Goal: Task Accomplishment & Management: Manage account settings

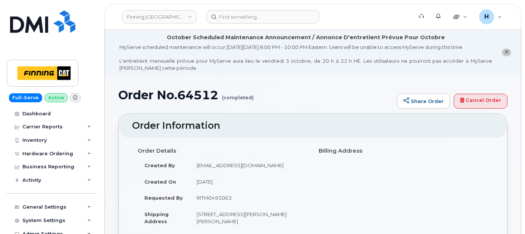
scroll to position [871, 0]
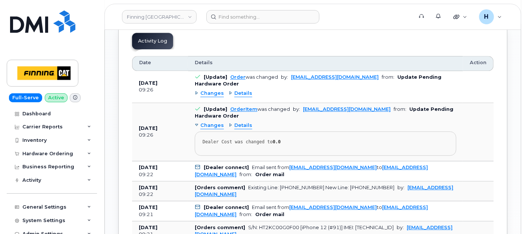
click at [37, 155] on div "Hardware Ordering" at bounding box center [47, 154] width 51 height 6
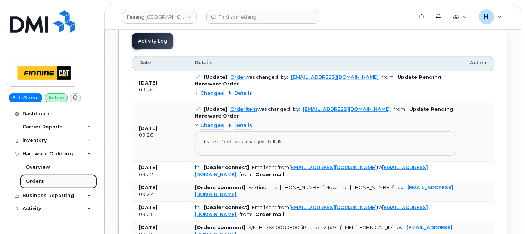
click at [32, 182] on div "Orders" at bounding box center [35, 181] width 18 height 7
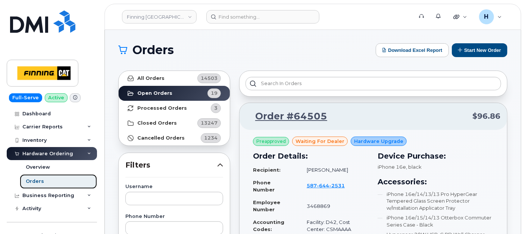
click at [77, 184] on link "Orders" at bounding box center [58, 181] width 77 height 14
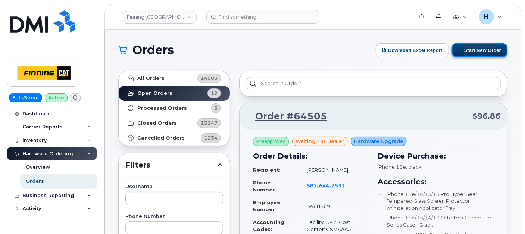
click at [470, 51] on button "Start New Order" at bounding box center [480, 50] width 56 height 14
click at [462, 45] on button "Start New Order" at bounding box center [480, 50] width 56 height 14
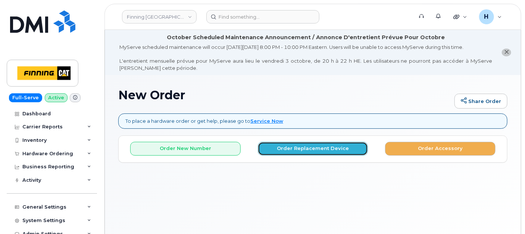
click at [271, 150] on button "Order Replacement Device" at bounding box center [313, 149] width 110 height 14
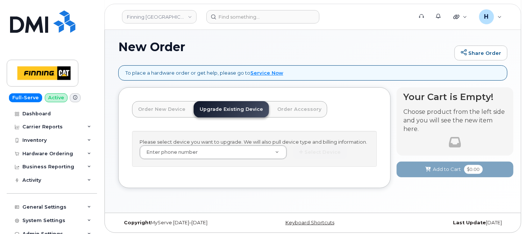
scroll to position [50, 0]
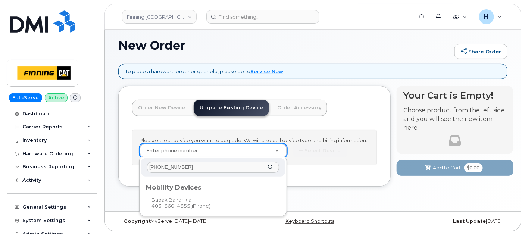
type input "403-660-4655"
click at [187, 191] on div "Mobility Devices" at bounding box center [213, 186] width 140 height 15
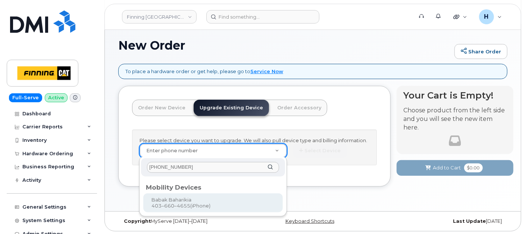
type input "229820"
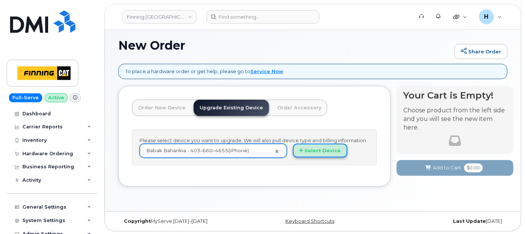
click at [312, 150] on button "Select Device" at bounding box center [320, 151] width 54 height 14
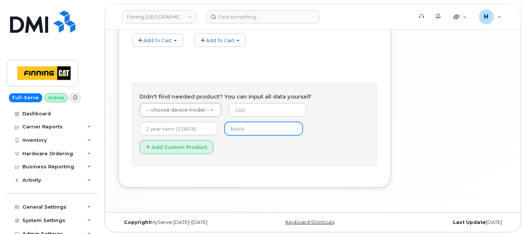
scroll to position [417, 0]
click at [233, 128] on input "text" at bounding box center [264, 128] width 78 height 13
type input "black"
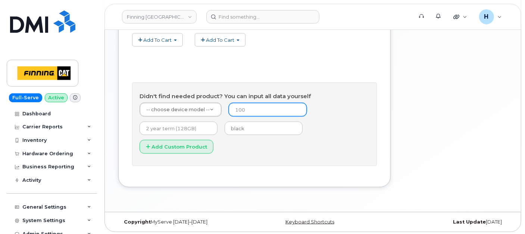
click at [257, 115] on input "number" at bounding box center [268, 109] width 78 height 13
type input "0"
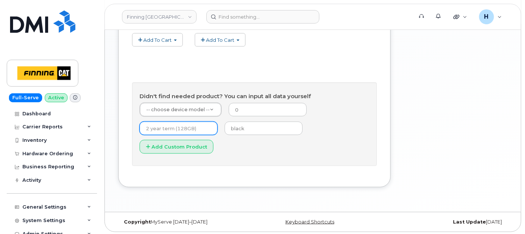
click at [182, 132] on input "text" at bounding box center [179, 128] width 78 height 13
type input "3 year term (128GB)"
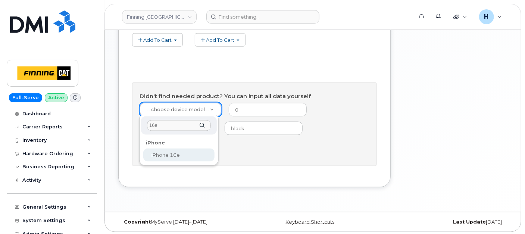
type input "16e"
select select "2883"
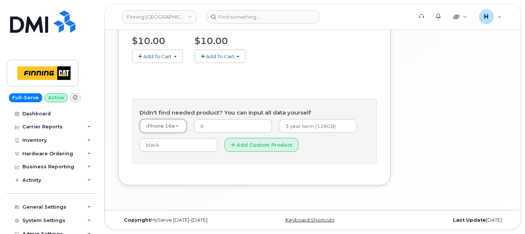
scroll to position [399, 0]
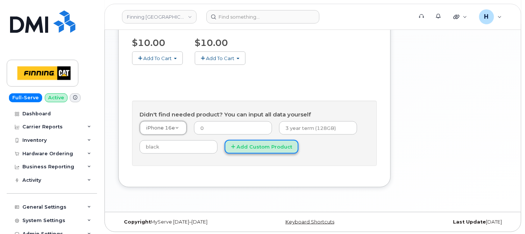
drag, startPoint x: 238, startPoint y: 146, endPoint x: 137, endPoint y: 3, distance: 174.7
click at [238, 145] on button "Add Custom Product" at bounding box center [262, 147] width 74 height 14
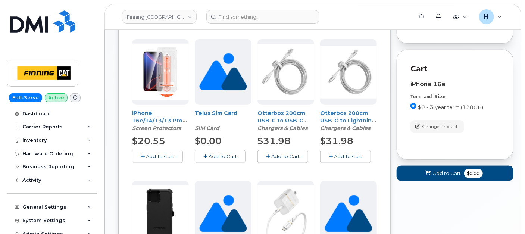
scroll to position [274, 0]
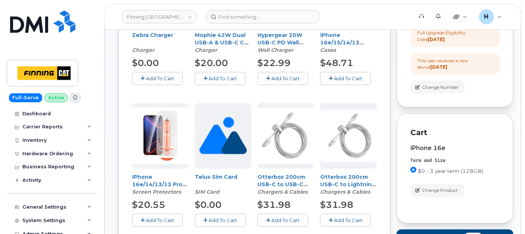
click at [173, 219] on span "Add To Cart" at bounding box center [160, 220] width 28 height 6
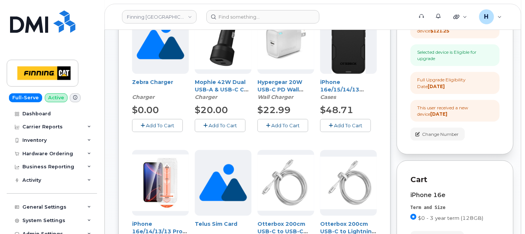
scroll to position [150, 0]
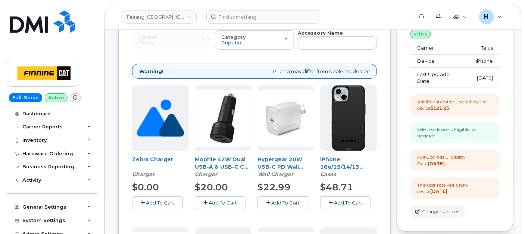
click at [338, 200] on span "Add To Cart" at bounding box center [348, 203] width 28 height 6
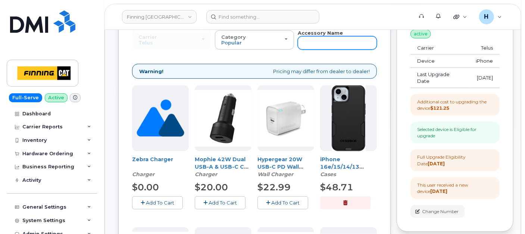
click at [323, 43] on input "text" at bounding box center [337, 42] width 79 height 13
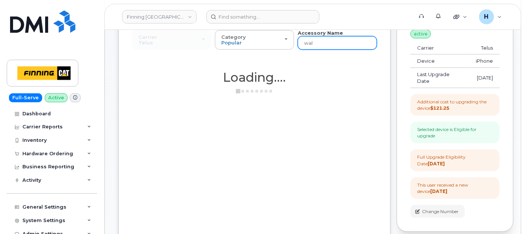
type input "wall"
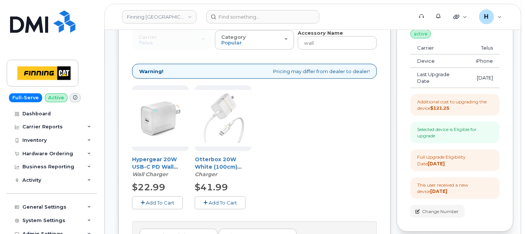
drag, startPoint x: 177, startPoint y: 200, endPoint x: 113, endPoint y: 10, distance: 200.4
click at [177, 200] on button "Add To Cart" at bounding box center [157, 202] width 51 height 13
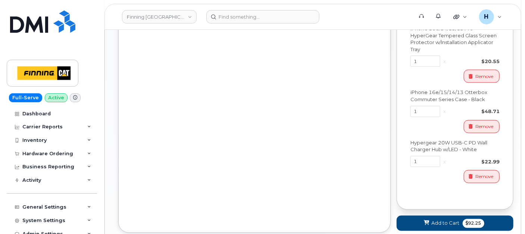
scroll to position [481, 0]
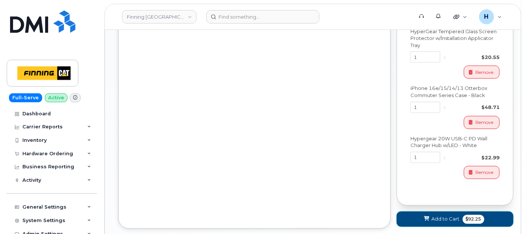
click at [420, 224] on button "Add to Cart $92.25" at bounding box center [455, 219] width 117 height 15
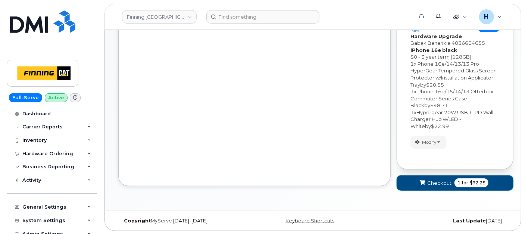
click at [411, 185] on button "Checkout 1 for $92.25" at bounding box center [455, 182] width 117 height 15
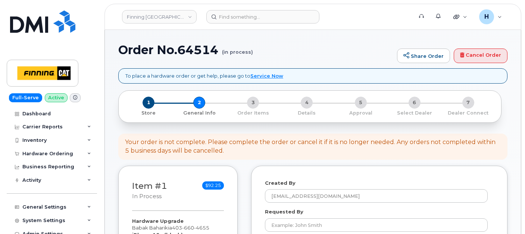
select select
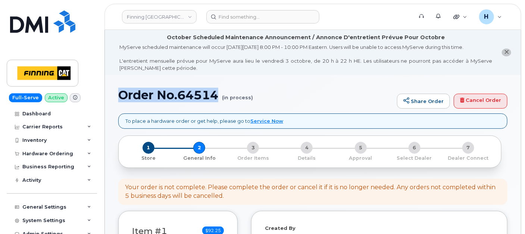
drag, startPoint x: 143, startPoint y: 97, endPoint x: 219, endPoint y: 97, distance: 76.5
copy h1 "Order No.64514"
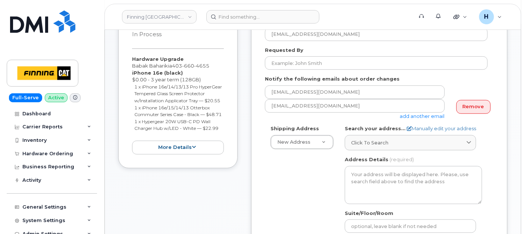
drag, startPoint x: 131, startPoint y: 59, endPoint x: 220, endPoint y: 144, distance: 122.7
click at [220, 144] on div "Item #1 in process $92.25 Hardware Upgrade Babak Baharikia 403 660 4655 iPhone …" at bounding box center [177, 86] width 119 height 165
copy div "Hardware Upgrade Babak Baharikia 403 660 4655 iPhone 16e (black) $0.00 - 3 year…"
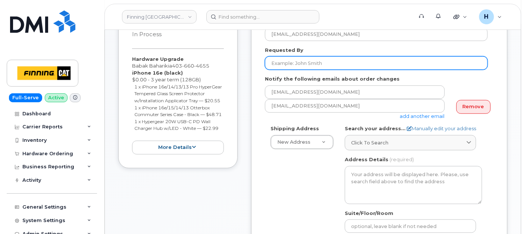
drag, startPoint x: 288, startPoint y: 62, endPoint x: 213, endPoint y: 8, distance: 92.4
click at [288, 62] on input "Requested By" at bounding box center [376, 62] width 223 height 13
paste input "RITM0497223"
type input "RITM0497223"
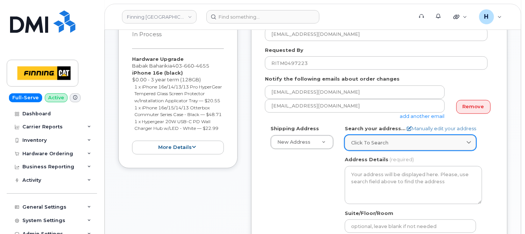
click at [371, 142] on span "Click to search" at bounding box center [369, 142] width 37 height 7
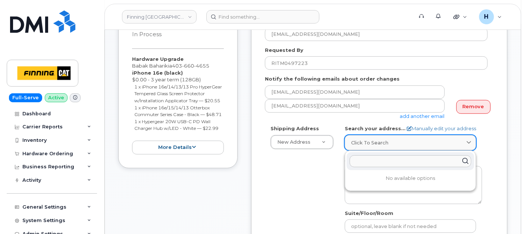
paste input "6735 11 St. NE"
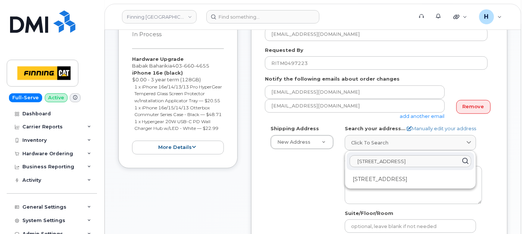
type input "6735 11 St. NE"
click at [367, 175] on div "6735 11 St NE Calgary AB T2E 7H9" at bounding box center [411, 179] width 128 height 12
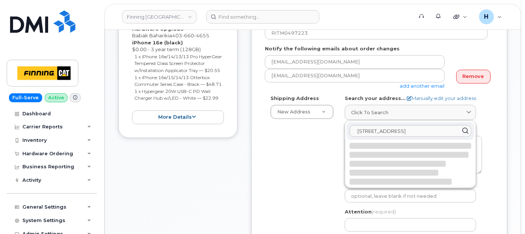
select select
type textarea "6735 11 St NE CALGARY AB T2E 7H9 CANADA"
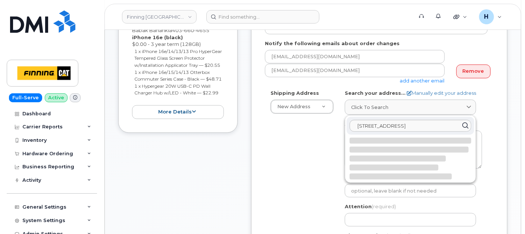
scroll to position [290, 0]
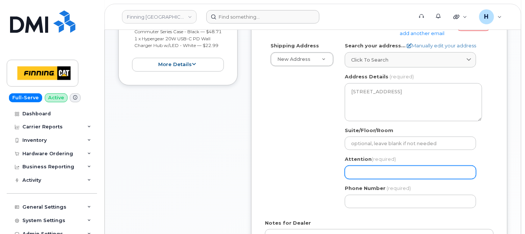
drag, startPoint x: 367, startPoint y: 175, endPoint x: 267, endPoint y: 12, distance: 191.3
click at [367, 175] on input "Attention (required)" at bounding box center [410, 172] width 131 height 13
paste input "Babak Baharikia"
select select
type input "Babak Baharikia"
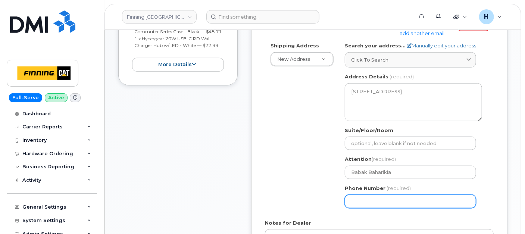
click at [355, 199] on input "Phone Number" at bounding box center [410, 201] width 131 height 13
paste input "4036604655"
select select
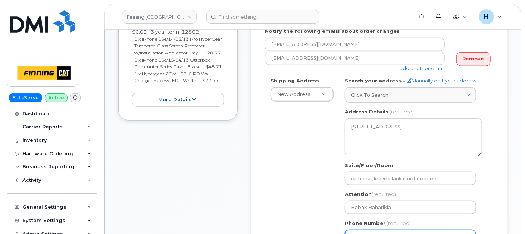
scroll to position [207, 0]
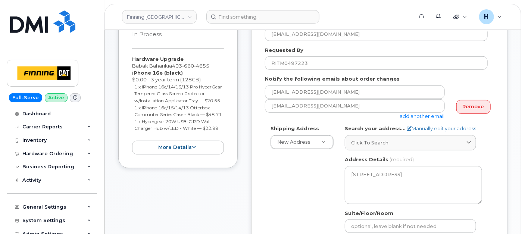
type input "4036604655"
drag, startPoint x: 126, startPoint y: 59, endPoint x: 221, endPoint y: 141, distance: 125.4
click at [221, 141] on div "Item #1 in process $92.25 Hardware Upgrade Babak Baharikia 403 660 4655 iPhone …" at bounding box center [177, 86] width 119 height 165
copy div "Hardware Upgrade Babak Baharikia 403 660 4655 iPhone 16e (black) $0.00 - 3 year…"
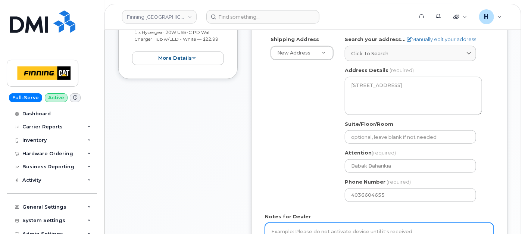
scroll to position [373, 0]
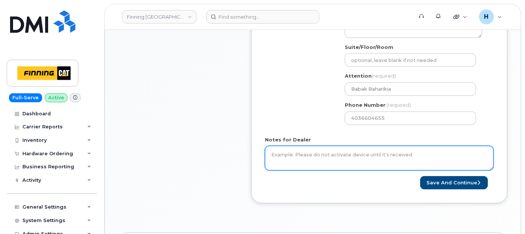
click at [288, 155] on textarea "Notes for Dealer" at bounding box center [379, 158] width 229 height 25
paste textarea "Hardware Upgrade Babak Baharikia 4036604655 iPhone 16e (black) $0.00 - 3 year t…"
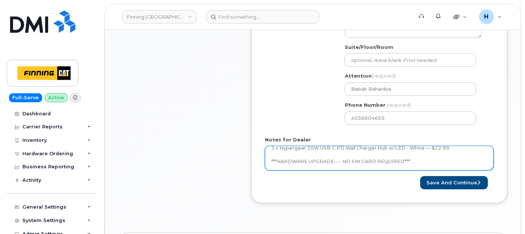
scroll to position [63, 0]
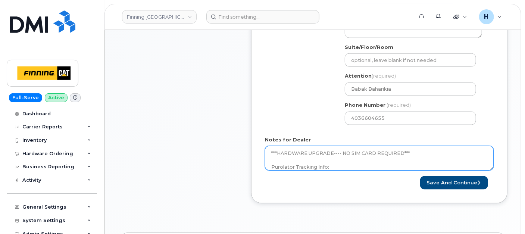
type textarea "Hardware Upgrade Babak Baharikia 4036604655 iPhone 16e (black) $0.00 - 3 year t…"
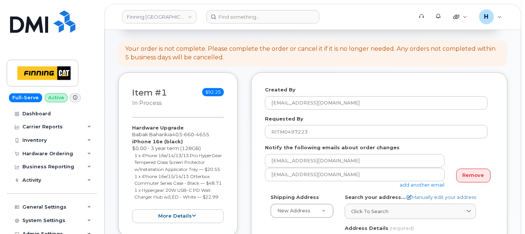
scroll to position [83, 0]
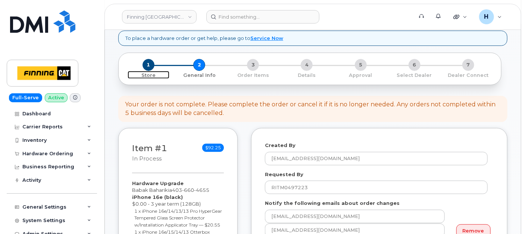
click at [146, 68] on span "1" at bounding box center [149, 65] width 12 height 12
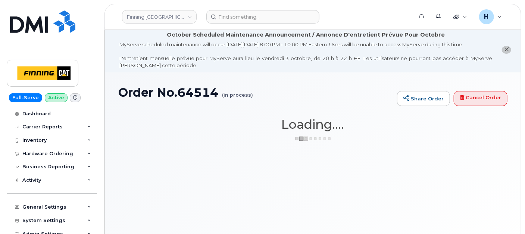
scroll to position [3, 0]
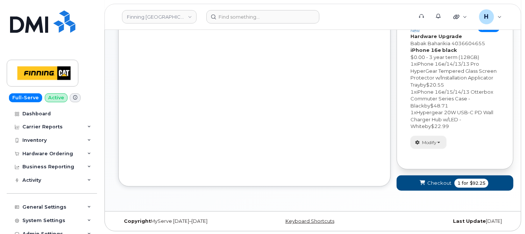
click at [440, 138] on button "Modify" at bounding box center [429, 142] width 36 height 13
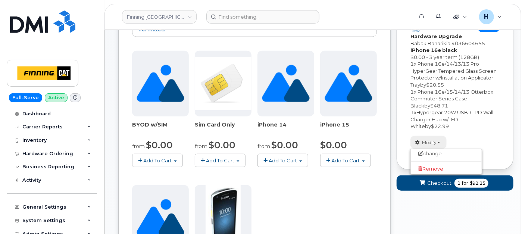
scroll to position [157, 0]
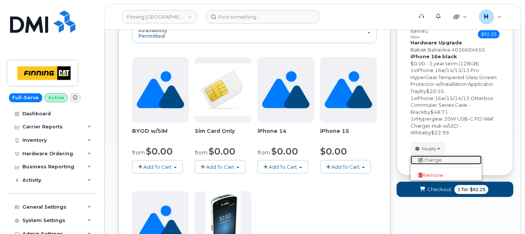
click at [426, 160] on link "change" at bounding box center [446, 160] width 71 height 9
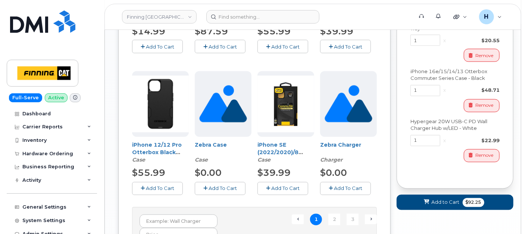
scroll to position [526, 0]
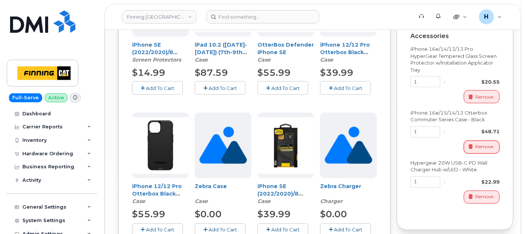
click at [468, 148] on span "button" at bounding box center [471, 147] width 7 height 7
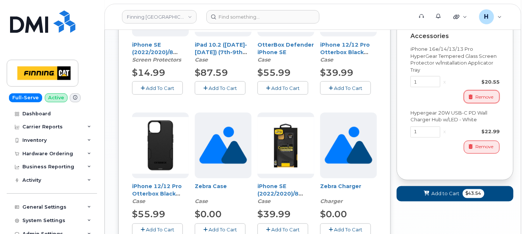
click at [475, 93] on button "Remove" at bounding box center [482, 96] width 36 height 13
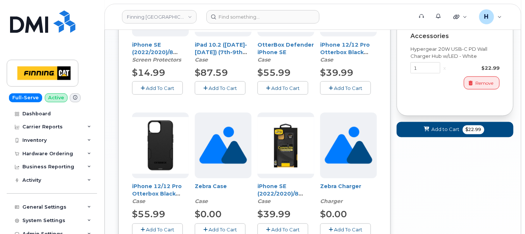
scroll to position [443, 0]
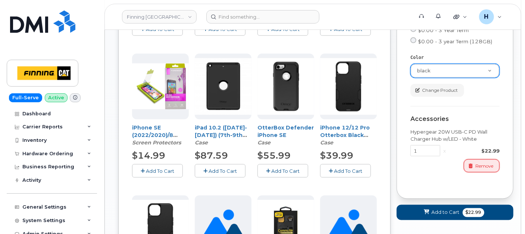
click at [479, 162] on button "Remove" at bounding box center [482, 165] width 36 height 13
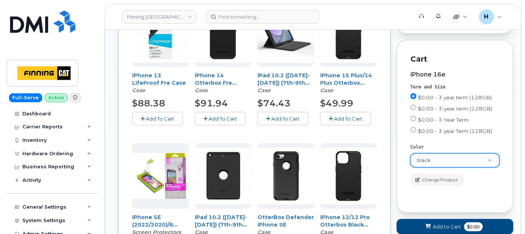
scroll to position [319, 0]
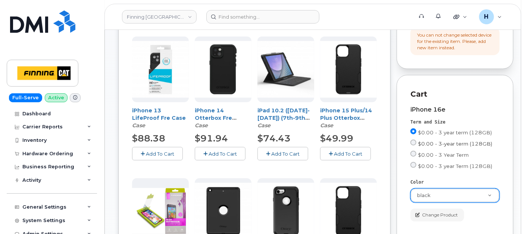
click at [462, 140] on label "$0.00 - 3-year term (128GB)" at bounding box center [452, 143] width 82 height 7
click at [416, 140] on input "$0.00 - 3-year term (128GB)" at bounding box center [414, 143] width 6 height 6
radio input "true"
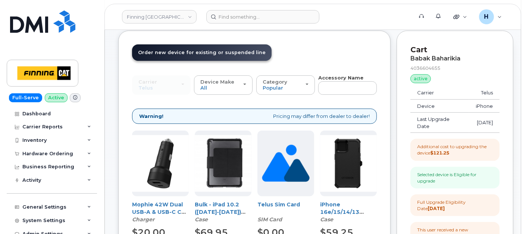
scroll to position [70, 0]
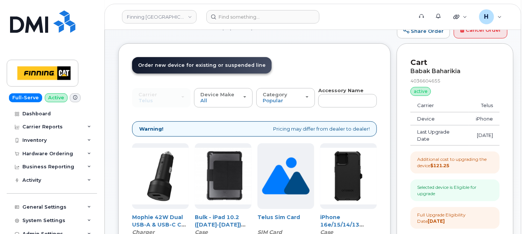
click at [146, 98] on div "Carrier SaskTel Telus SaskTel Telus" at bounding box center [161, 97] width 59 height 19
click at [217, 94] on span "Device Make" at bounding box center [217, 94] width 34 height 6
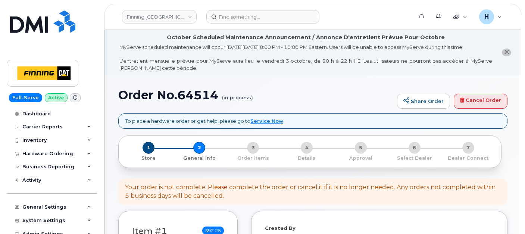
select select
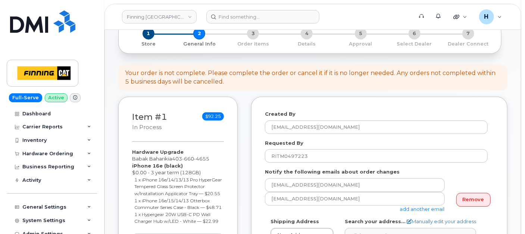
scroll to position [41, 0]
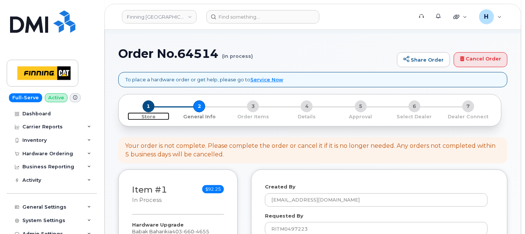
click at [152, 105] on span "1" at bounding box center [149, 106] width 12 height 12
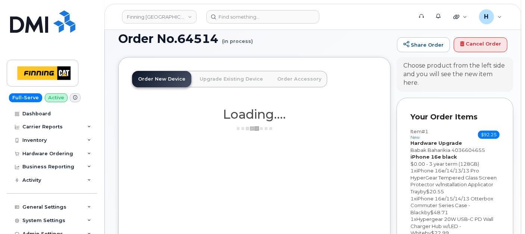
scroll to position [163, 0]
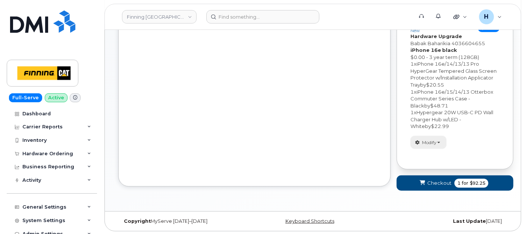
click at [419, 143] on button "Modify" at bounding box center [429, 142] width 36 height 13
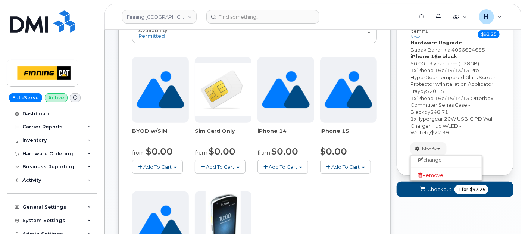
click at [424, 170] on ul "change order only accessories select suspended line Remove" at bounding box center [447, 167] width 72 height 25
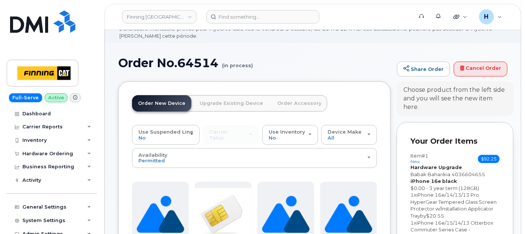
scroll to position [115, 0]
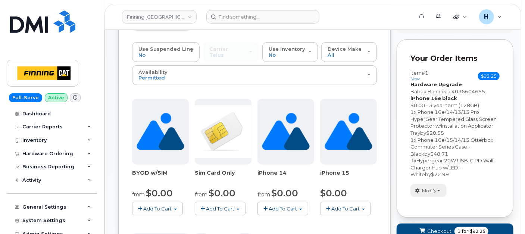
click at [428, 188] on span "Modify" at bounding box center [429, 190] width 15 height 7
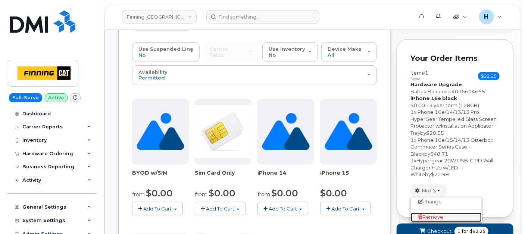
click at [427, 215] on span "Remove" at bounding box center [430, 217] width 25 height 6
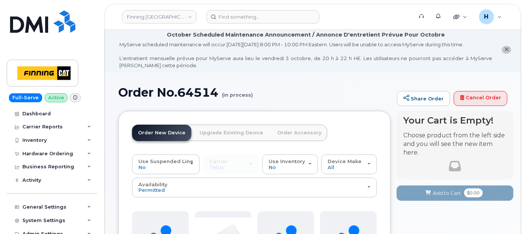
scroll to position [0, 0]
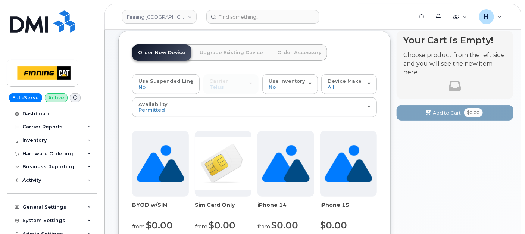
click at [221, 53] on link "Upgrade Existing Device" at bounding box center [231, 52] width 75 height 16
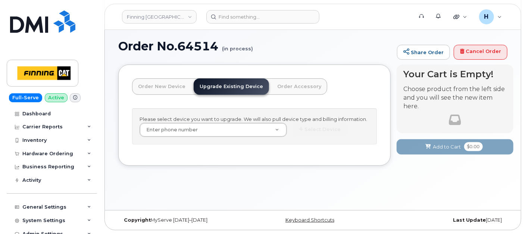
scroll to position [49, 0]
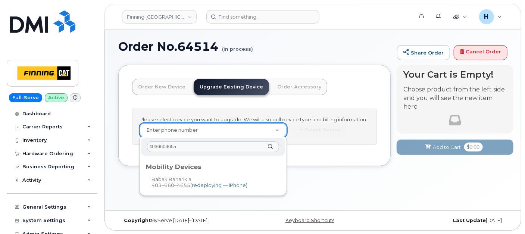
type input "4036604655"
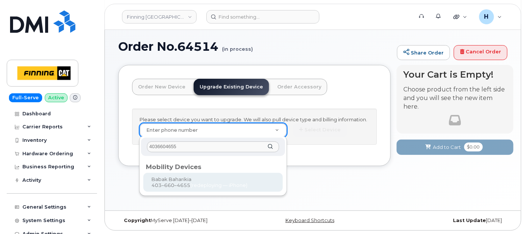
type input "229820"
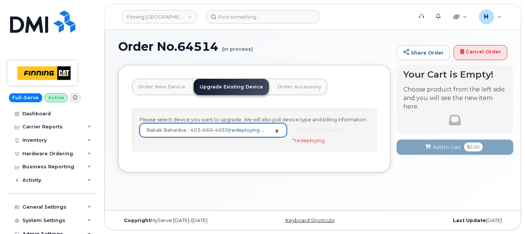
click at [278, 130] on link "Babak Baharikia - 403–660–4655 (redeploying — iPhone)" at bounding box center [213, 130] width 147 height 13
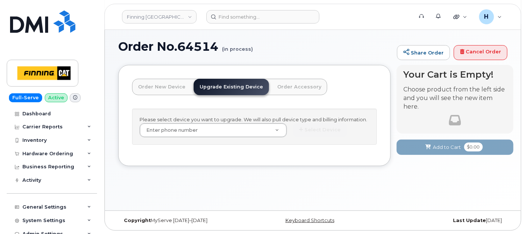
click at [154, 120] on div "Please select device you want to upgrade. We will also pull device type and bil…" at bounding box center [254, 127] width 245 height 36
click at [159, 88] on link "Order New Device" at bounding box center [161, 87] width 59 height 16
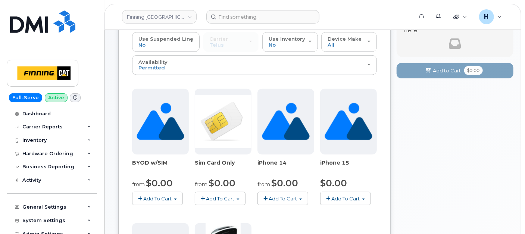
scroll to position [214, 0]
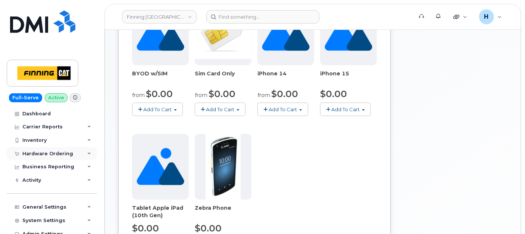
click at [62, 155] on div "Hardware Ordering" at bounding box center [47, 154] width 51 height 6
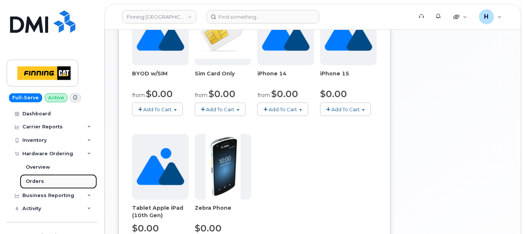
click at [49, 185] on link "Orders" at bounding box center [58, 181] width 77 height 14
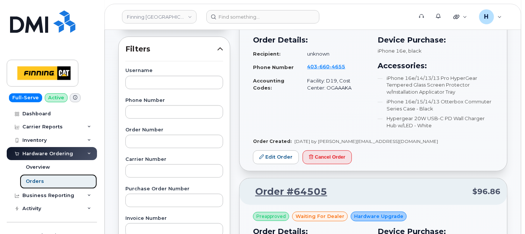
scroll to position [166, 0]
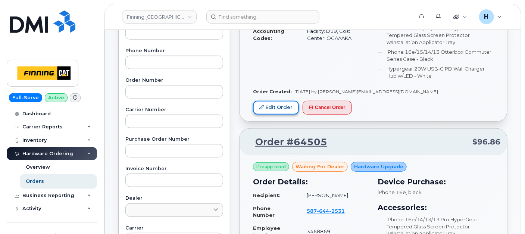
click at [290, 111] on link "Edit Order" at bounding box center [276, 108] width 46 height 14
click at [280, 107] on link "Edit Order" at bounding box center [276, 108] width 46 height 14
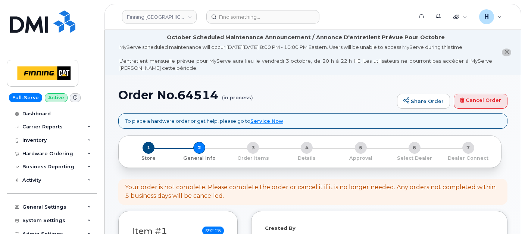
select select
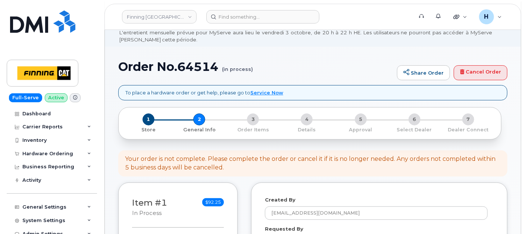
scroll to position [41, 0]
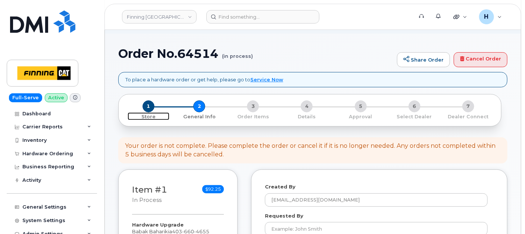
click at [153, 105] on span "1" at bounding box center [149, 106] width 12 height 12
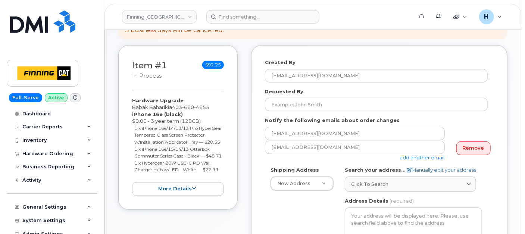
scroll to position [165, 0]
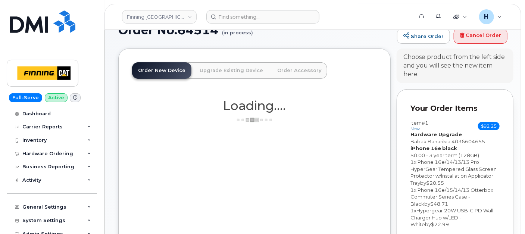
scroll to position [124, 0]
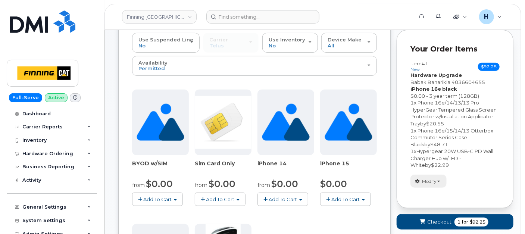
click at [436, 179] on span "Modify" at bounding box center [429, 181] width 15 height 7
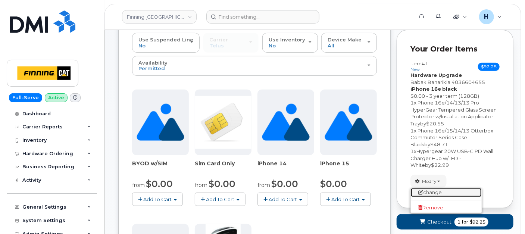
click at [431, 190] on link "change" at bounding box center [446, 192] width 71 height 9
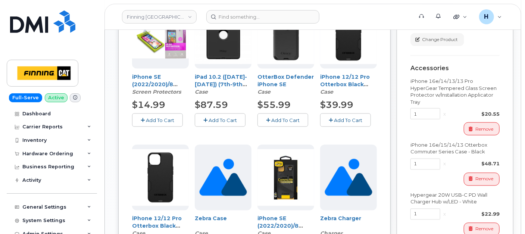
scroll to position [497, 0]
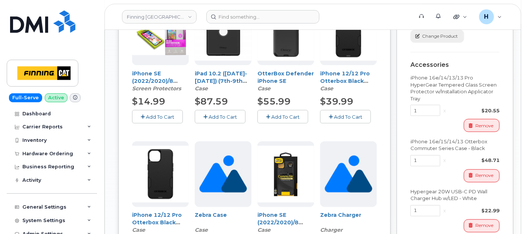
click at [446, 40] on button "Change Product" at bounding box center [438, 36] width 54 height 13
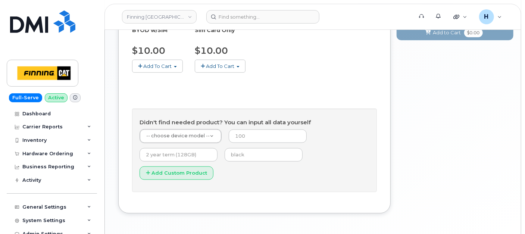
scroll to position [390, 0]
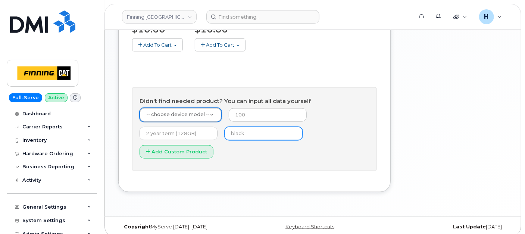
click at [237, 129] on input "text" at bounding box center [264, 133] width 78 height 13
type input "black"
type input "0"
type input "3 year term (128GB)"
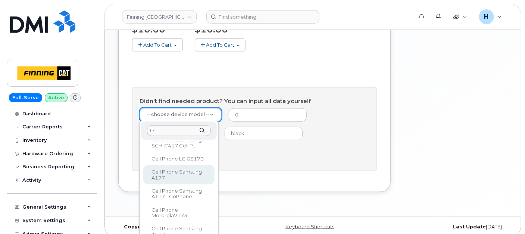
scroll to position [233, 0]
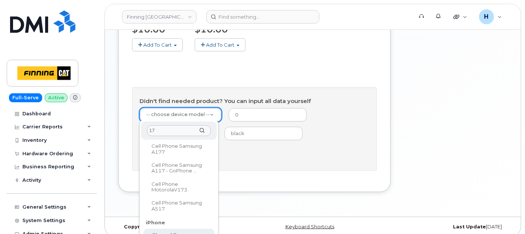
type input "17"
select select "2909"
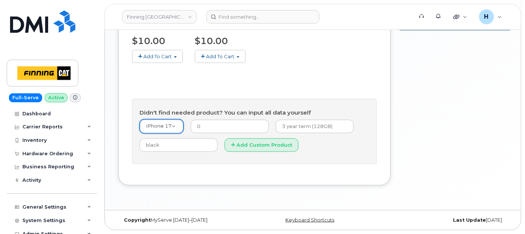
scroll to position [377, 0]
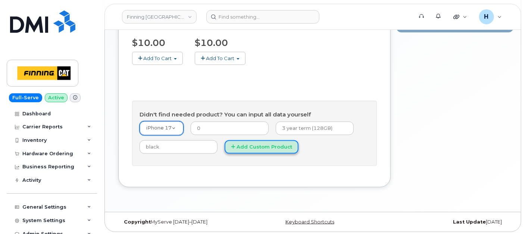
click at [260, 146] on button "Add Custom Product" at bounding box center [262, 147] width 74 height 14
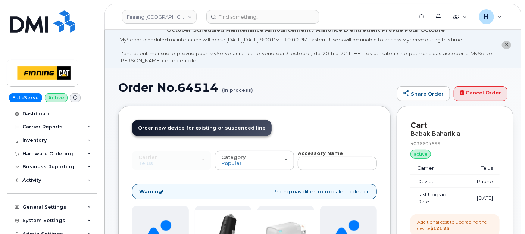
scroll to position [3, 0]
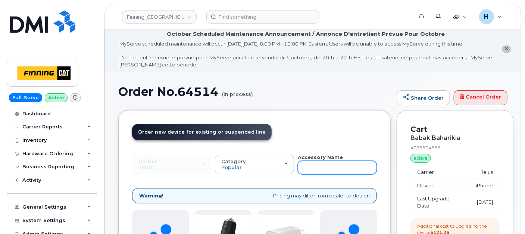
click at [313, 164] on input "text" at bounding box center [337, 167] width 79 height 13
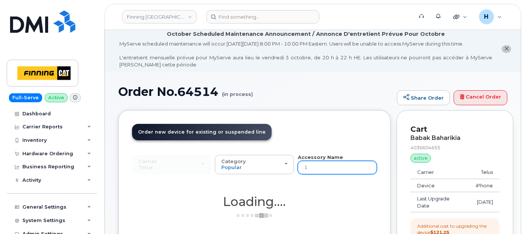
type input "17"
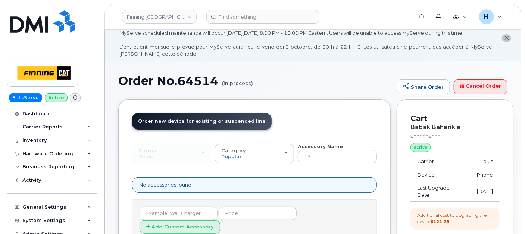
scroll to position [0, 0]
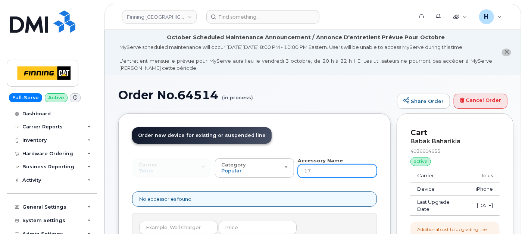
drag, startPoint x: 311, startPoint y: 170, endPoint x: 297, endPoint y: 169, distance: 14.6
click at [297, 169] on div "Carrier SaskTel Telus SaskTel Telus Category Popular All Charger Case Wall Char…" at bounding box center [254, 167] width 245 height 21
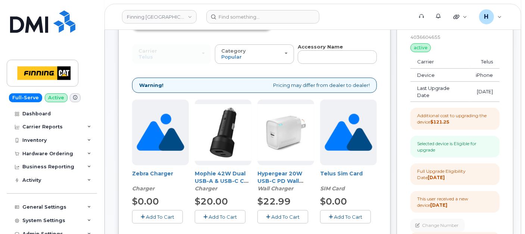
scroll to position [166, 0]
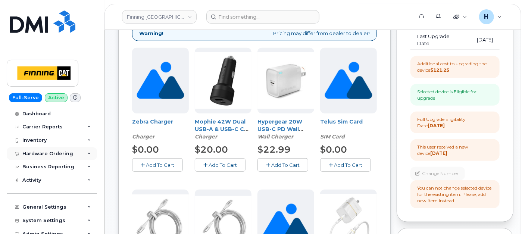
click at [31, 159] on div "Hardware Ordering" at bounding box center [52, 153] width 90 height 13
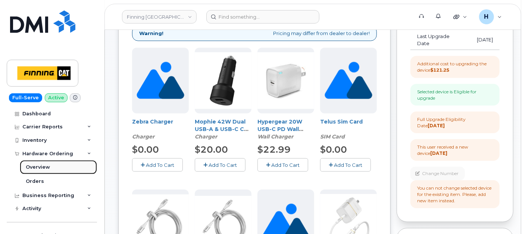
click at [34, 174] on link "Overview" at bounding box center [58, 167] width 77 height 14
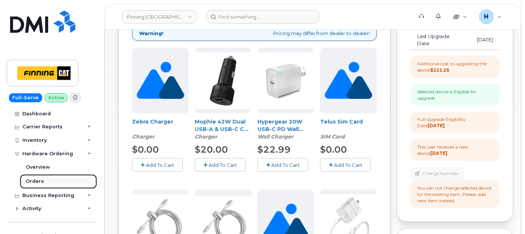
click at [40, 183] on div "Orders" at bounding box center [35, 181] width 18 height 7
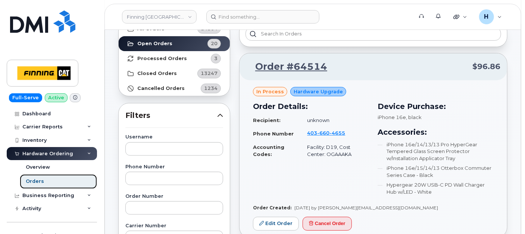
scroll to position [124, 0]
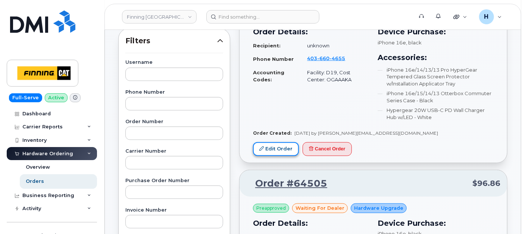
click at [281, 149] on link "Edit Order" at bounding box center [276, 149] width 46 height 14
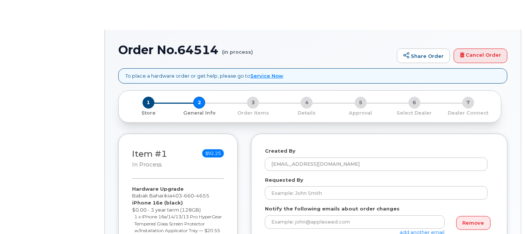
select select
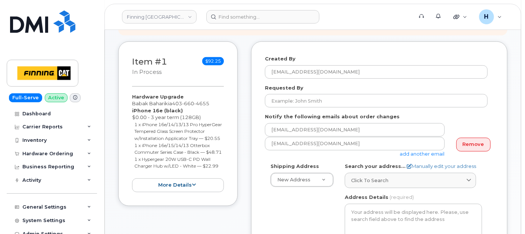
scroll to position [86, 0]
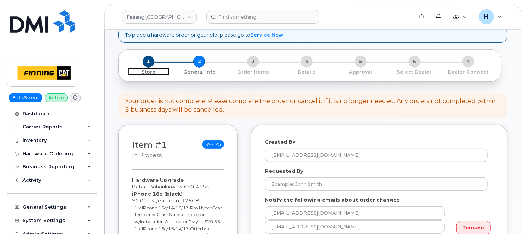
click at [147, 61] on span "1" at bounding box center [149, 62] width 12 height 12
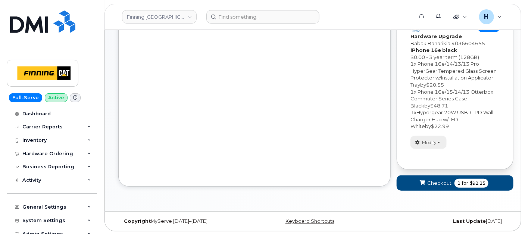
click at [430, 138] on button "Modify" at bounding box center [429, 142] width 36 height 13
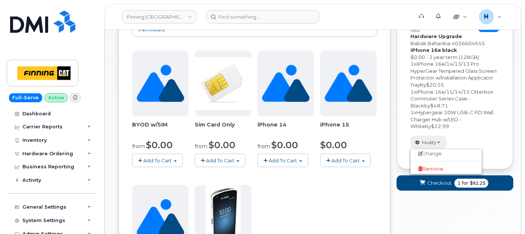
scroll to position [157, 0]
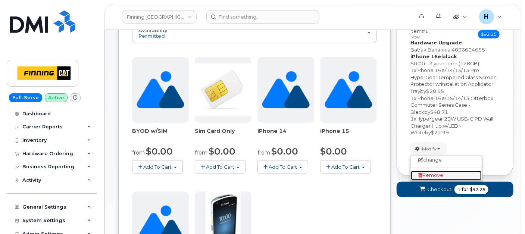
click at [433, 177] on span "Remove" at bounding box center [430, 175] width 25 height 6
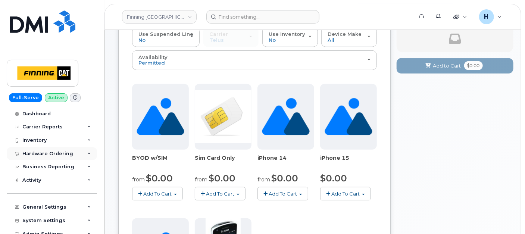
scroll to position [166, 0]
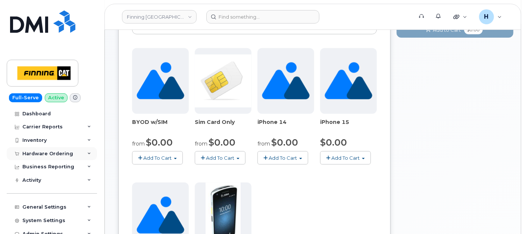
click at [46, 151] on div "Hardware Ordering" at bounding box center [47, 154] width 51 height 6
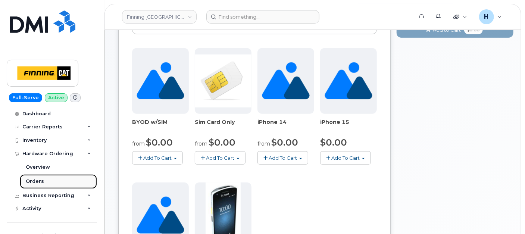
click at [49, 181] on link "Orders" at bounding box center [58, 181] width 77 height 14
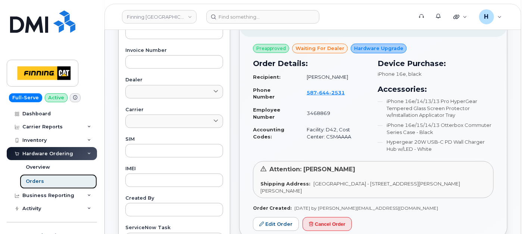
scroll to position [290, 0]
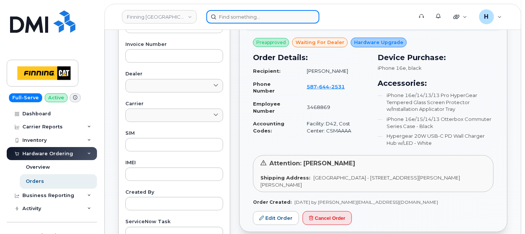
click at [247, 17] on input at bounding box center [262, 16] width 113 height 13
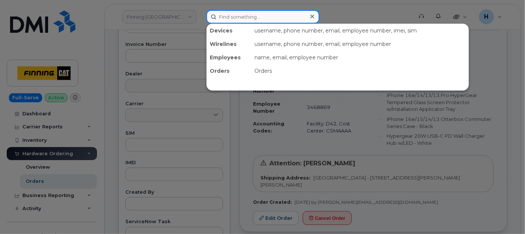
paste input "Dakota Grams"
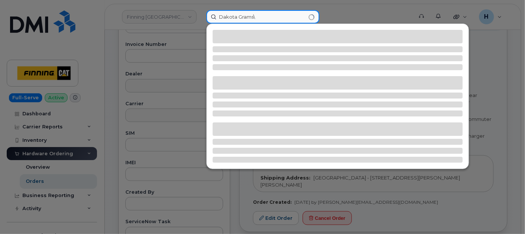
type input "Dakota Grams"
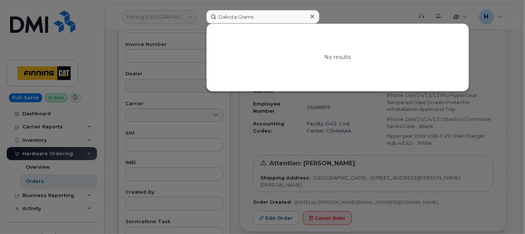
click at [315, 14] on div at bounding box center [312, 16] width 11 height 11
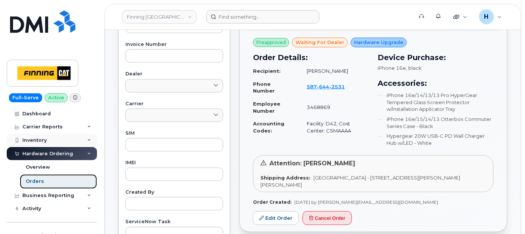
drag, startPoint x: 69, startPoint y: 182, endPoint x: 69, endPoint y: 142, distance: 39.6
click at [69, 182] on link "Orders" at bounding box center [58, 181] width 77 height 14
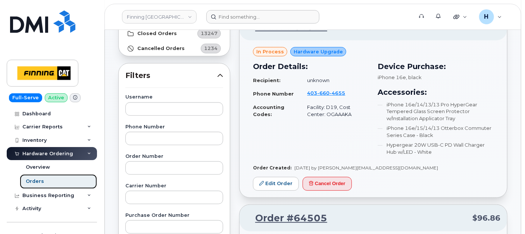
scroll to position [124, 0]
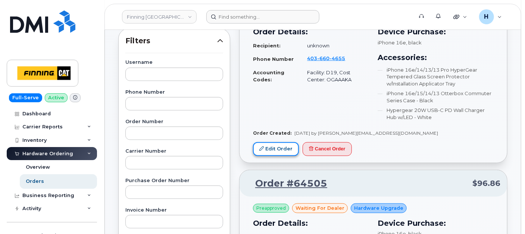
click at [281, 152] on link "Edit Order" at bounding box center [276, 149] width 46 height 14
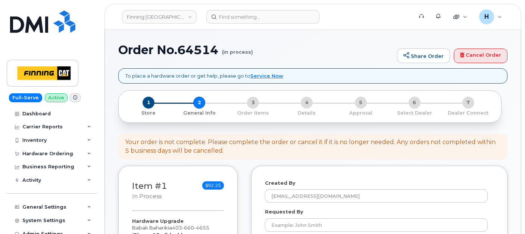
select select
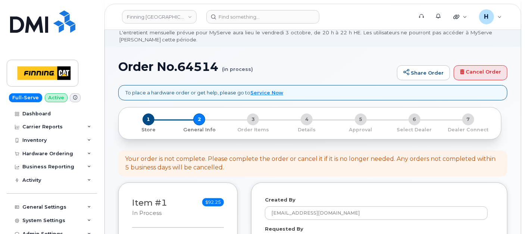
scroll to position [41, 0]
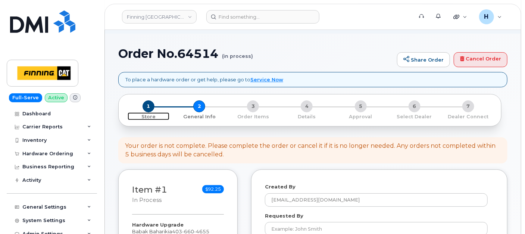
click at [147, 109] on span "1" at bounding box center [149, 106] width 12 height 12
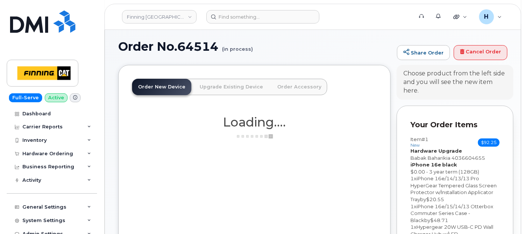
scroll to position [163, 0]
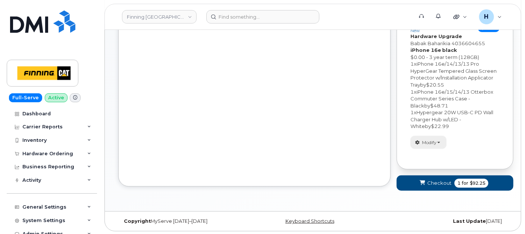
click at [421, 139] on button "Modify" at bounding box center [429, 142] width 36 height 13
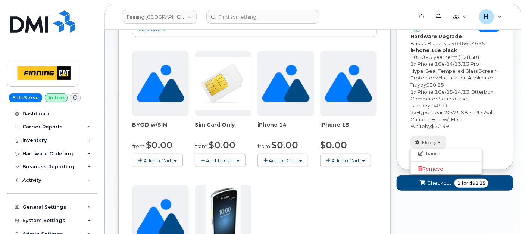
scroll to position [157, 0]
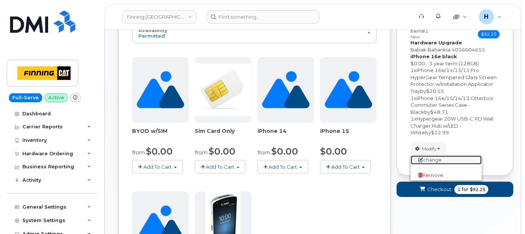
click at [430, 162] on link "change" at bounding box center [446, 160] width 71 height 9
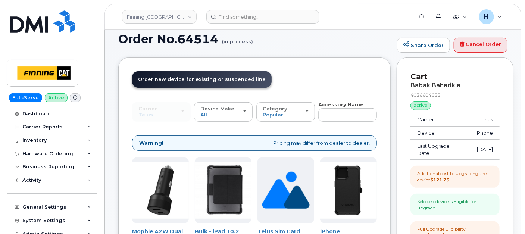
scroll to position [0, 0]
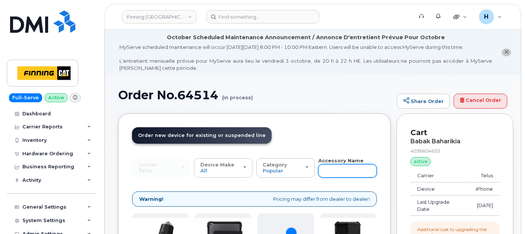
click at [348, 172] on input "text" at bounding box center [347, 170] width 59 height 13
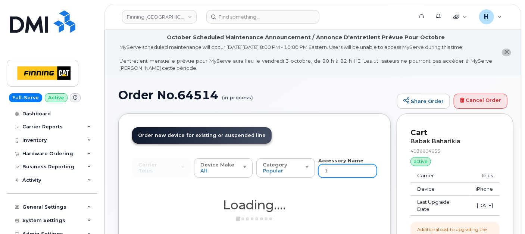
type input "15"
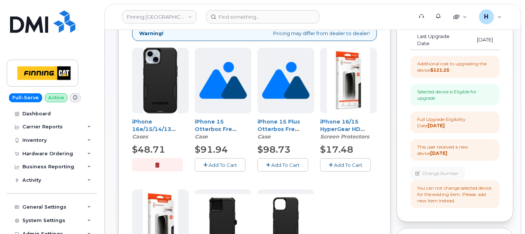
scroll to position [83, 0]
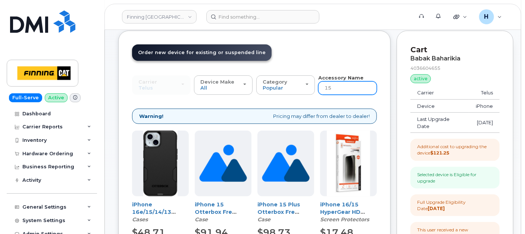
drag, startPoint x: 336, startPoint y: 89, endPoint x: 326, endPoint y: 88, distance: 9.8
click at [326, 88] on input "15" at bounding box center [347, 87] width 59 height 13
type input "loaner"
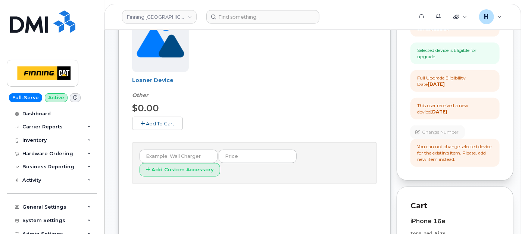
click at [165, 125] on span "Add To Cart" at bounding box center [160, 124] width 28 height 6
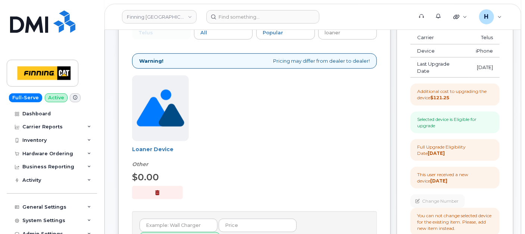
scroll to position [41, 0]
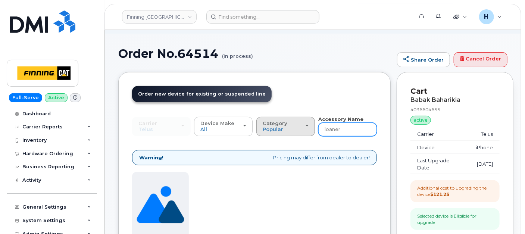
drag, startPoint x: 347, startPoint y: 130, endPoint x: 284, endPoint y: 130, distance: 62.3
click at [284, 130] on div "Carrier SaskTel Telus SaskTel Telus Device Make All iPhone Tablet All iPhone Ta…" at bounding box center [254, 126] width 245 height 21
type input "wall"
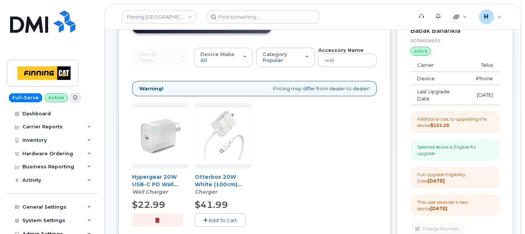
scroll to position [207, 0]
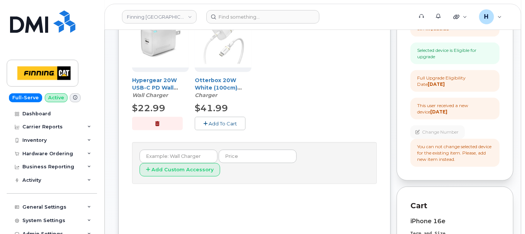
click at [219, 122] on span "Add To Cart" at bounding box center [223, 124] width 28 height 6
click at [174, 121] on button "button" at bounding box center [157, 123] width 51 height 13
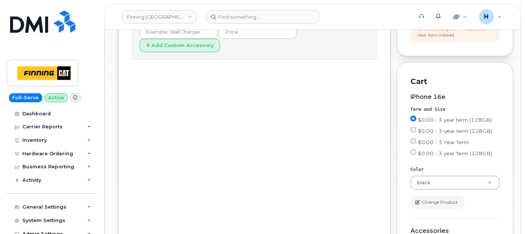
scroll to position [415, 0]
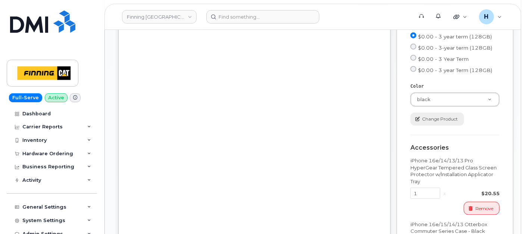
click at [435, 118] on span "Change Product" at bounding box center [440, 119] width 36 height 7
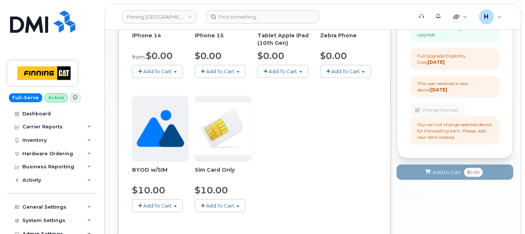
scroll to position [22, 0]
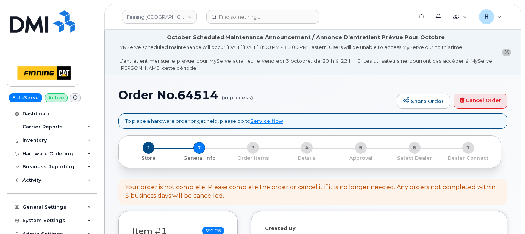
select select
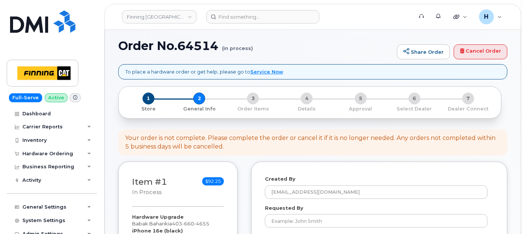
scroll to position [41, 0]
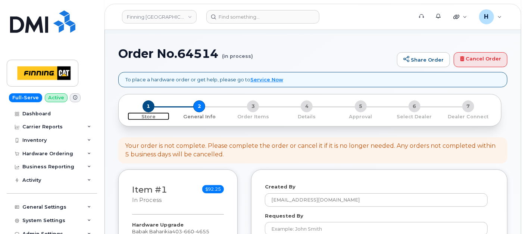
click at [153, 104] on span "1" at bounding box center [149, 106] width 12 height 12
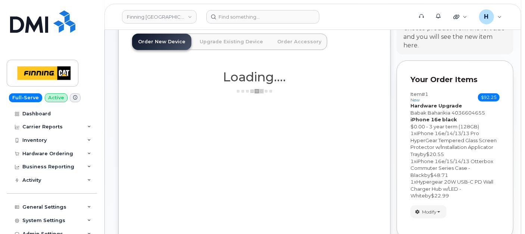
scroll to position [128, 0]
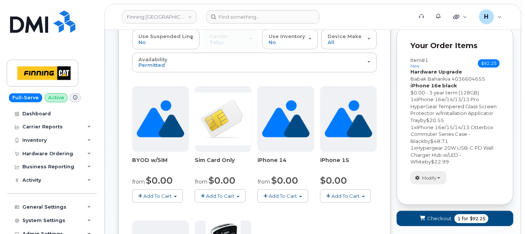
click at [436, 178] on span "Modify" at bounding box center [429, 178] width 15 height 7
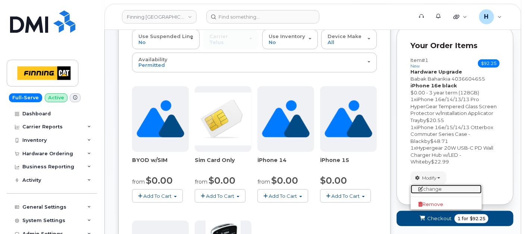
click at [437, 192] on link "change" at bounding box center [446, 189] width 71 height 9
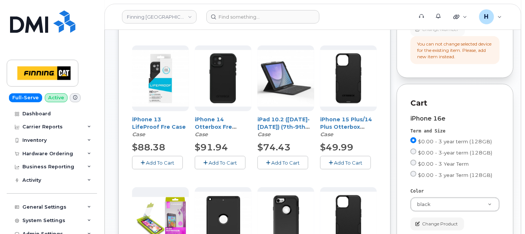
scroll to position [335, 0]
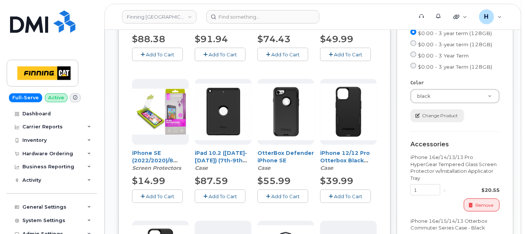
click at [427, 121] on button "Change Product" at bounding box center [438, 115] width 54 height 13
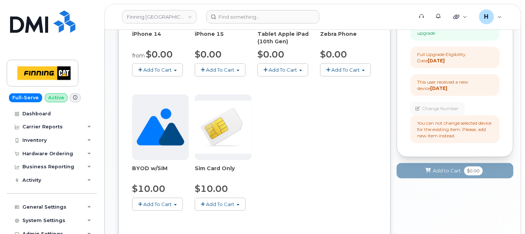
scroll to position [229, 0]
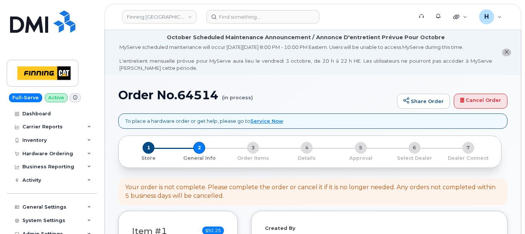
select select
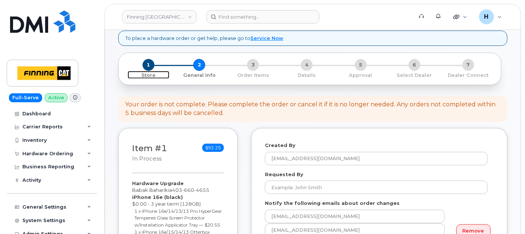
click at [146, 65] on span "1" at bounding box center [149, 65] width 12 height 12
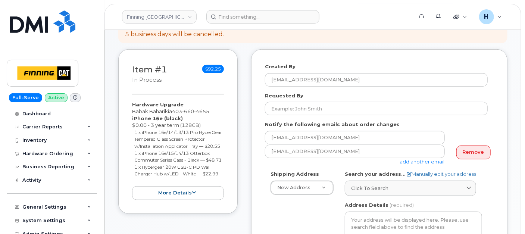
scroll to position [249, 0]
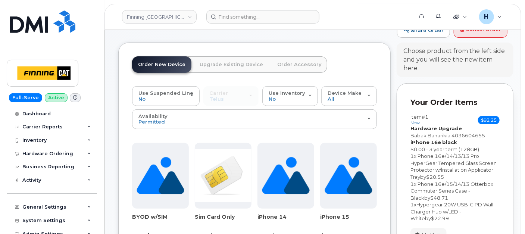
scroll to position [166, 0]
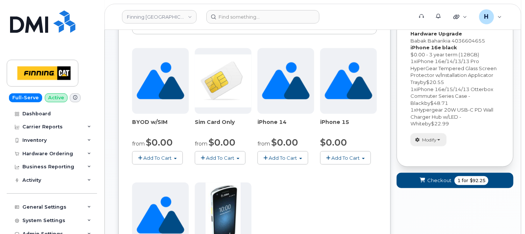
click at [421, 138] on button "Modify" at bounding box center [429, 139] width 36 height 13
click at [420, 164] on icon at bounding box center [420, 166] width 4 height 5
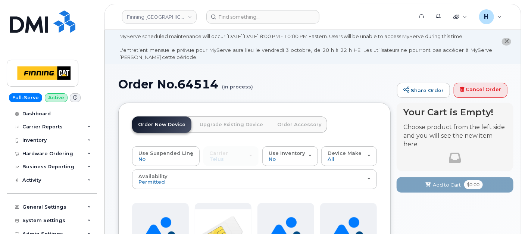
scroll to position [0, 0]
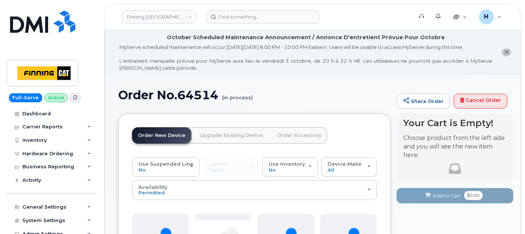
click at [293, 132] on link "Order Accessory" at bounding box center [299, 135] width 56 height 16
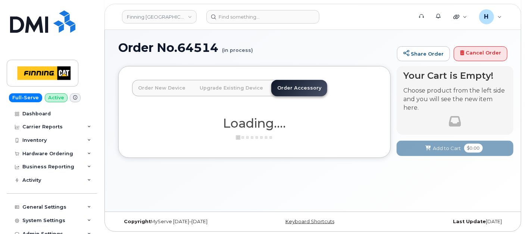
scroll to position [49, 0]
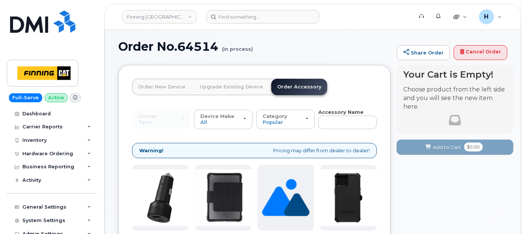
drag, startPoint x: 329, startPoint y: 119, endPoint x: 337, endPoint y: 114, distance: 9.4
click at [337, 114] on div "Accessory Name" at bounding box center [347, 119] width 59 height 21
click at [340, 117] on input "w" at bounding box center [347, 122] width 59 height 13
type input "wall"
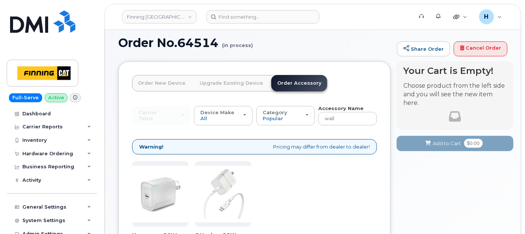
scroll to position [132, 0]
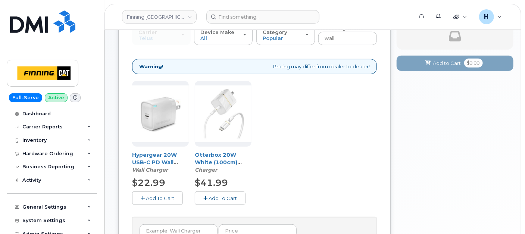
click at [215, 199] on span "Add To Cart" at bounding box center [223, 198] width 28 height 6
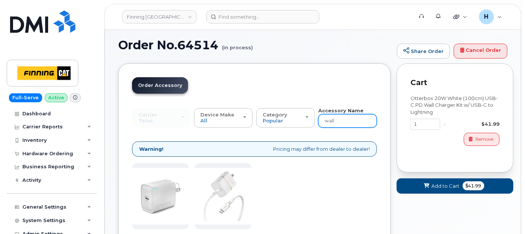
scroll to position [50, 0]
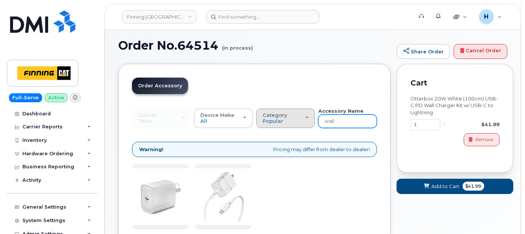
drag, startPoint x: 357, startPoint y: 122, endPoint x: 288, endPoint y: 122, distance: 68.3
click at [288, 122] on div "Carrier SaskTel Telus SaskTel Telus Device Make All iPhone Tablet All iPhone Ta…" at bounding box center [254, 117] width 245 height 21
type input "loaner"
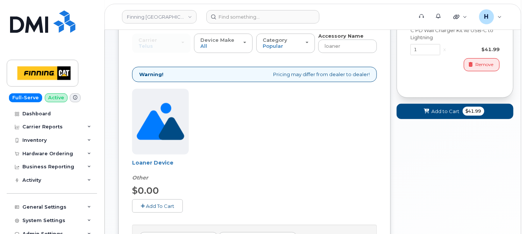
scroll to position [183, 0]
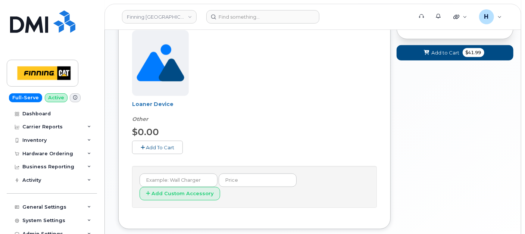
click at [157, 147] on span "Add To Cart" at bounding box center [160, 147] width 28 height 6
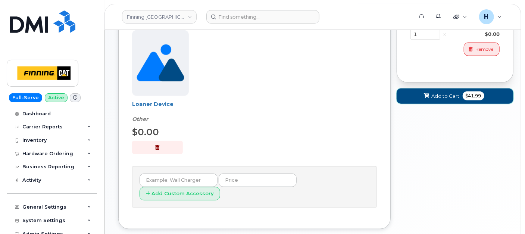
click at [444, 99] on button "Add to Cart $41.99" at bounding box center [455, 95] width 117 height 15
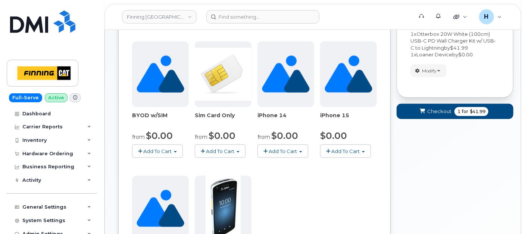
scroll to position [146, 0]
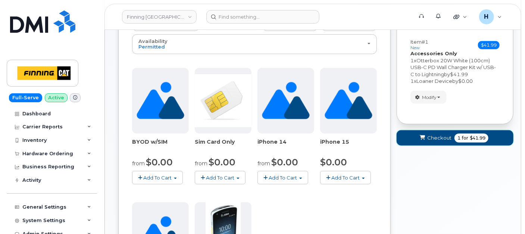
click at [433, 141] on button "Checkout 1 for $41.99" at bounding box center [455, 137] width 117 height 15
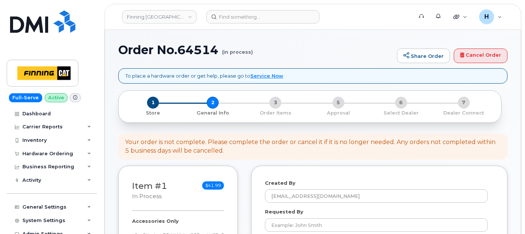
select select
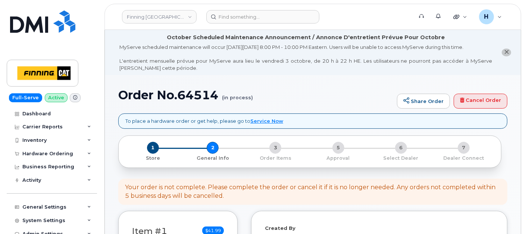
click at [115, 56] on li "October Scheduled Maintenance Announcement / Annonce D'entretient Prévue Pour O…" at bounding box center [313, 52] width 416 height 45
drag, startPoint x: 113, startPoint y: 97, endPoint x: 217, endPoint y: 98, distance: 104.5
copy h1 "Order No.64514"
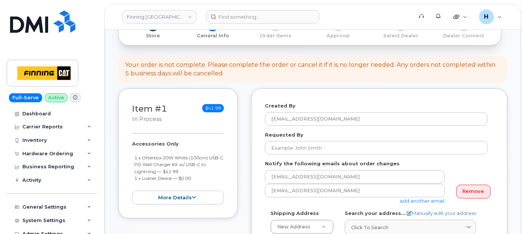
scroll to position [124, 0]
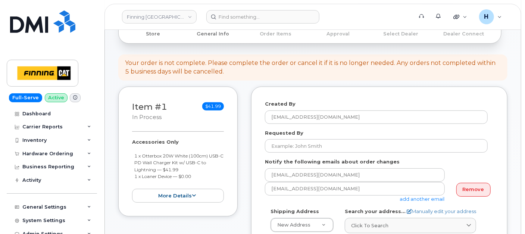
drag, startPoint x: 126, startPoint y: 142, endPoint x: 200, endPoint y: 176, distance: 81.8
click at [200, 176] on div "Item #1 in process $41.99 Accessories Only 1 x Otterbox 20W White (100cm) USB-C…" at bounding box center [177, 152] width 119 height 130
copy div "Accessories Only 1 x Otterbox 20W White (100cm) USB-C PD Wall Charger Kit w/ US…"
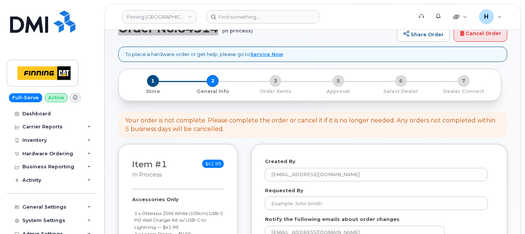
scroll to position [41, 0]
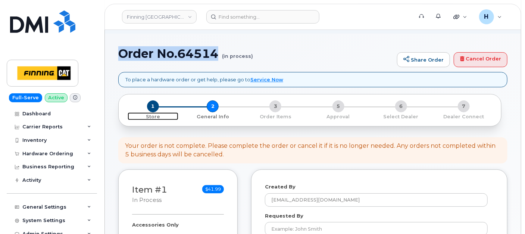
click at [150, 105] on span "1" at bounding box center [153, 106] width 12 height 12
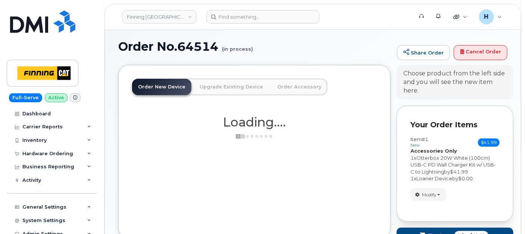
scroll to position [90, 0]
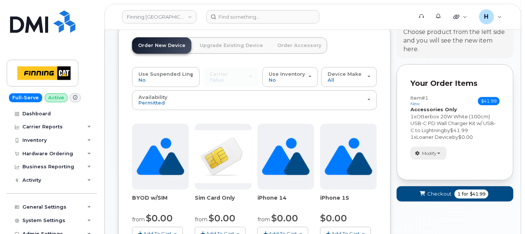
click at [435, 155] on span "Modify" at bounding box center [429, 153] width 15 height 7
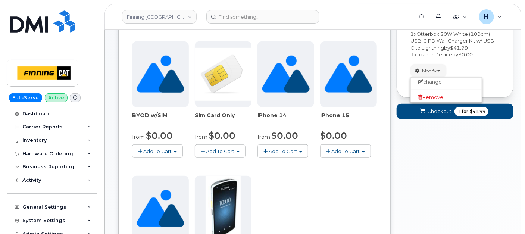
scroll to position [173, 0]
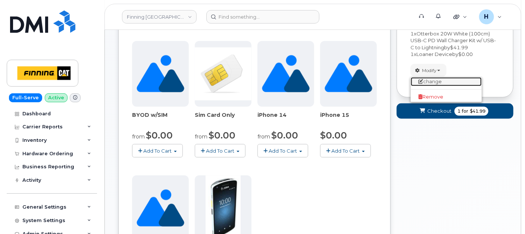
click at [426, 79] on link "change" at bounding box center [446, 81] width 71 height 9
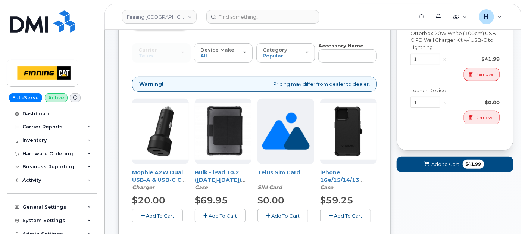
scroll to position [102, 0]
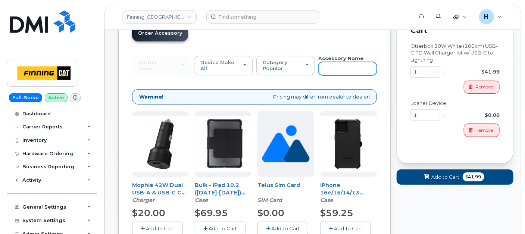
click at [329, 70] on input "text" at bounding box center [347, 68] width 59 height 13
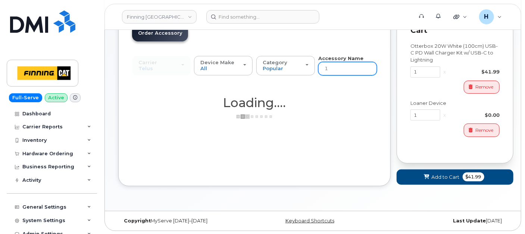
type input "15"
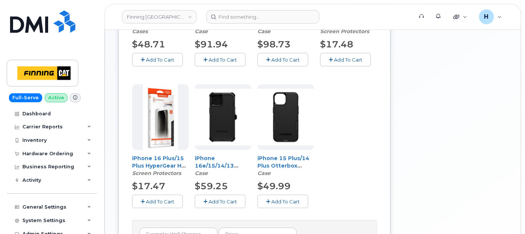
scroll to position [230, 0]
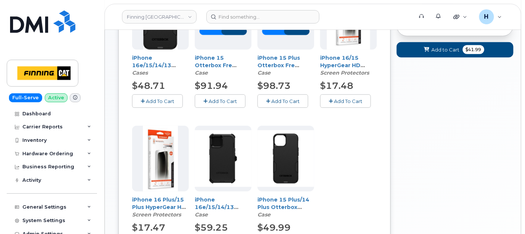
click at [171, 96] on button "Add To Cart" at bounding box center [157, 100] width 51 height 13
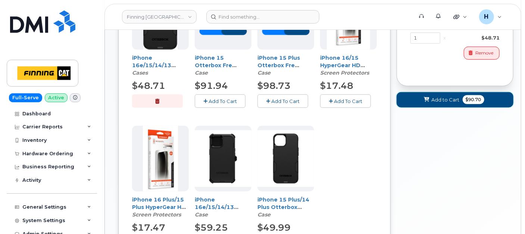
click at [435, 99] on span "Add to Cart" at bounding box center [446, 99] width 28 height 7
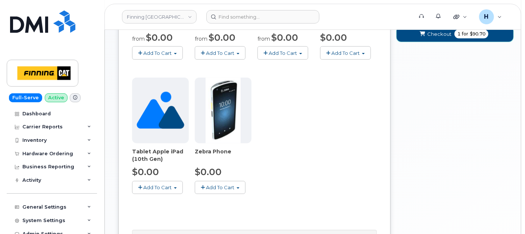
click at [425, 32] on icon "submit" at bounding box center [422, 34] width 5 height 5
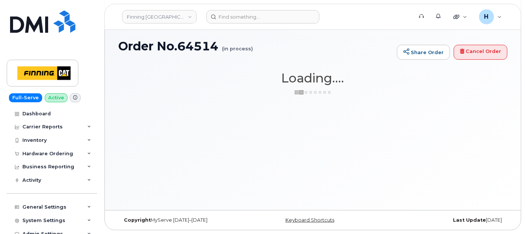
scroll to position [49, 0]
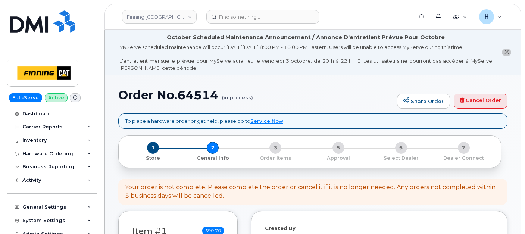
select select
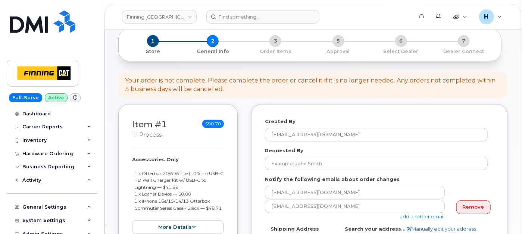
scroll to position [166, 0]
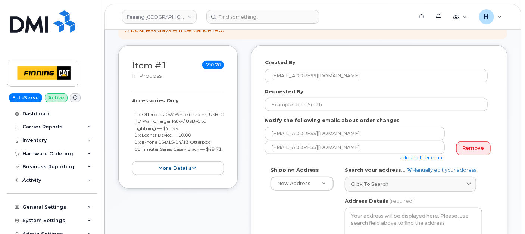
drag, startPoint x: 164, startPoint y: 154, endPoint x: 134, endPoint y: 144, distance: 32.5
click at [134, 144] on ul "1 x Otterbox 20W White (100cm) USB-C PD Wall Charger Kit w/ USB-C to Lightning …" at bounding box center [178, 131] width 92 height 41
copy small "1 x iPhone 16e/15/14/13 Otterbox Commuter Series Case - Black — $48.71"
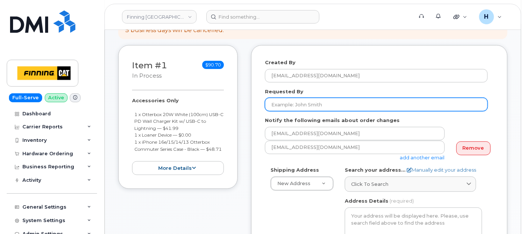
drag, startPoint x: 284, startPoint y: 102, endPoint x: 3, endPoint y: 149, distance: 284.8
click at [284, 102] on input "Requested By" at bounding box center [376, 104] width 223 height 13
paste input "RITM0493389"
type input "RITM0493389"
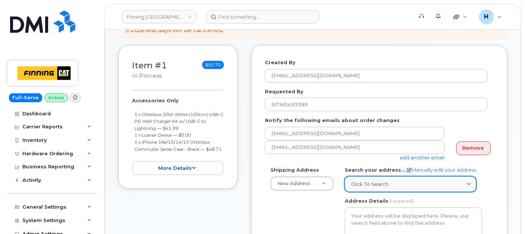
click at [373, 189] on link "Click to search" at bounding box center [410, 184] width 131 height 15
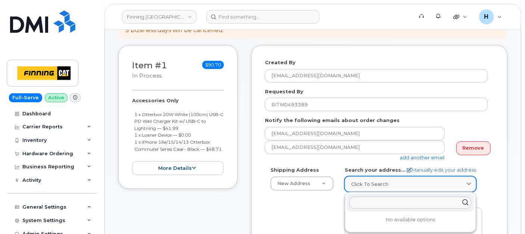
paste input "6735 11 St. NE"
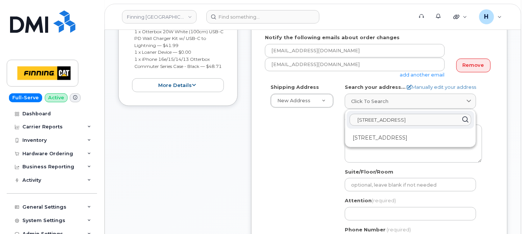
type input "6735 11 St. NE"
click at [373, 132] on div "6735 11 St NE Calgary AB T2E 7H9" at bounding box center [411, 138] width 128 height 12
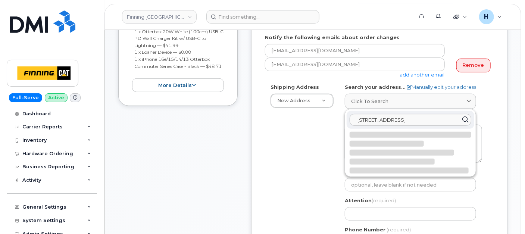
select select
type textarea "6735 11 St NE CALGARY AB T2E 7H9 CANADA"
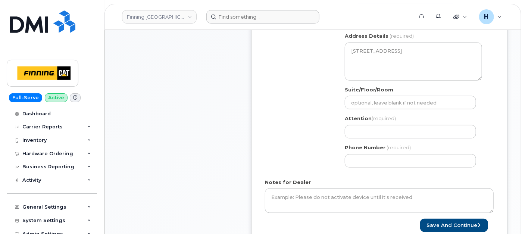
scroll to position [331, 0]
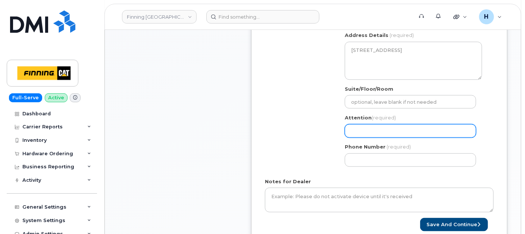
drag, startPoint x: 378, startPoint y: 130, endPoint x: 431, endPoint y: 127, distance: 52.3
click at [378, 130] on input "Attention (required)" at bounding box center [410, 130] width 131 height 13
paste input "Dakota Grams"
select select
type input "Dakota Grams"
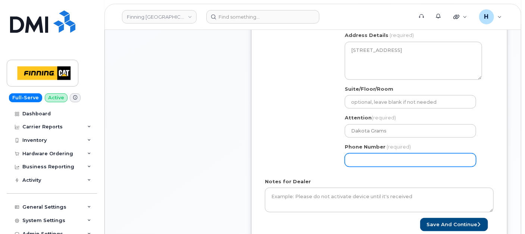
drag, startPoint x: 392, startPoint y: 164, endPoint x: 390, endPoint y: 157, distance: 7.8
click at [392, 164] on input "Phone Number" at bounding box center [410, 159] width 131 height 13
paste input "4032753340"
select select
type input "4032753340"
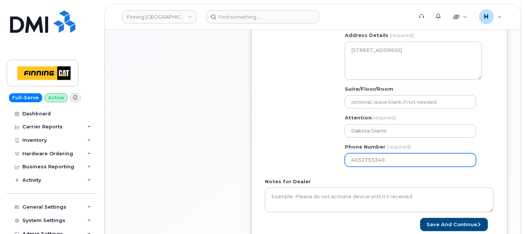
scroll to position [207, 0]
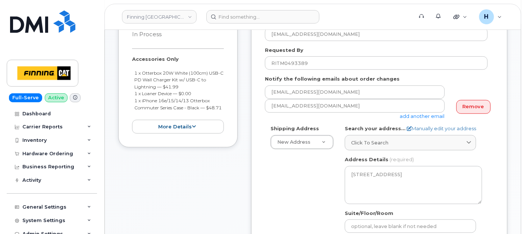
drag, startPoint x: 131, startPoint y: 54, endPoint x: 159, endPoint y: 113, distance: 65.4
click at [159, 113] on div "Item #1 in process $90.70 Accessories Only 1 x Otterbox 20W White (100cm) USB-C…" at bounding box center [177, 76] width 119 height 144
copy div "Accessories Only 1 x Otterbox 20W White (100cm) USB-C PD Wall Charger Kit w/ US…"
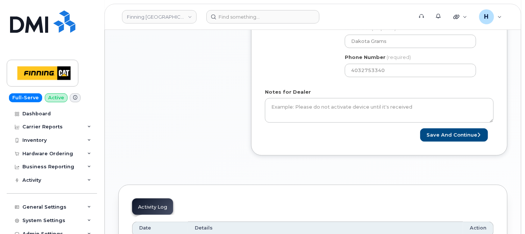
scroll to position [456, 0]
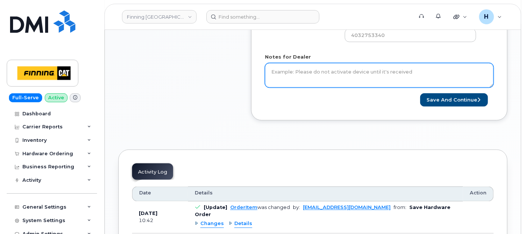
click at [287, 82] on textarea "Notes for Dealer" at bounding box center [379, 75] width 229 height 25
paste textarea "Accessories Only 1 x Otterbox 20W White (100cm) USB-C PD Wall Charger Kit w/ US…"
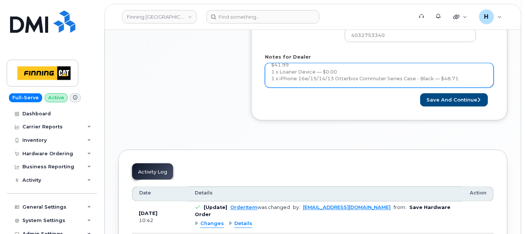
scroll to position [35, 0]
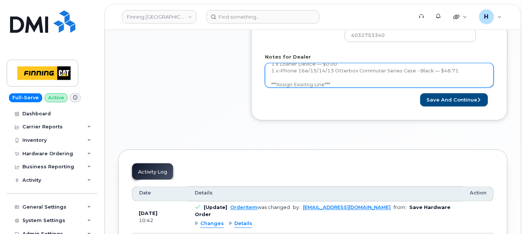
click at [304, 82] on textarea "Accessories Only 1 x Otterbox 20W White (100cm) USB-C PD Wall Charger Kit w/ US…" at bounding box center [379, 75] width 229 height 25
click at [340, 81] on textarea "Accessories Only 1 x Otterbox 20W White (100cm) USB-C PD Wall Charger Kit w/ US…" at bounding box center [379, 75] width 229 height 25
type textarea "Accessories Only 1 x Otterbox 20W White (100cm) USB-C PD Wall Charger Kit w/ US…"
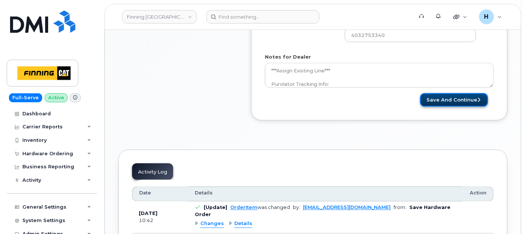
click at [430, 94] on button "Save and Continue" at bounding box center [454, 100] width 68 height 14
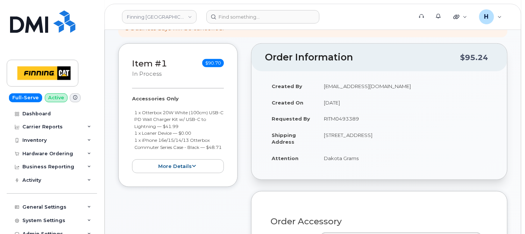
scroll to position [207, 0]
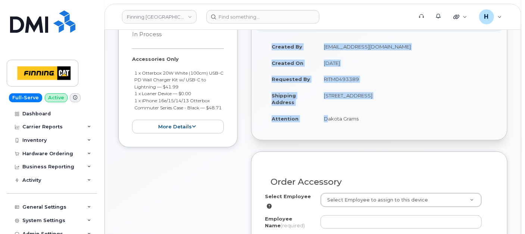
drag, startPoint x: 318, startPoint y: 124, endPoint x: 385, endPoint y: 128, distance: 67.0
click at [385, 128] on div "Created By [EMAIL_ADDRESS][DOMAIN_NAME] Created On [DATE] Requested By RITM0493…" at bounding box center [380, 86] width 256 height 108
copy table "Created By [PERSON_NAME][EMAIL_ADDRESS][DOMAIN_NAME] Created On [DATE] Requeste…"
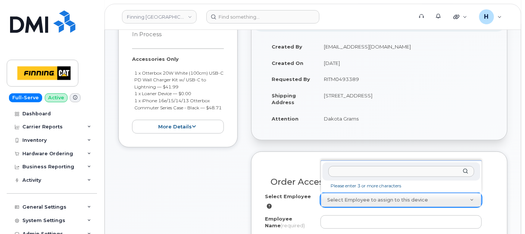
type input "Dakota Grams"
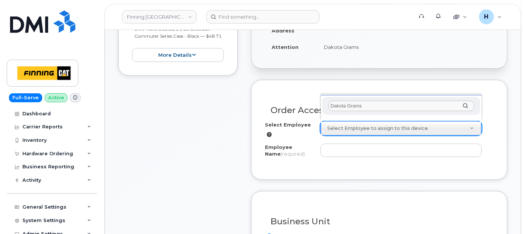
scroll to position [290, 0]
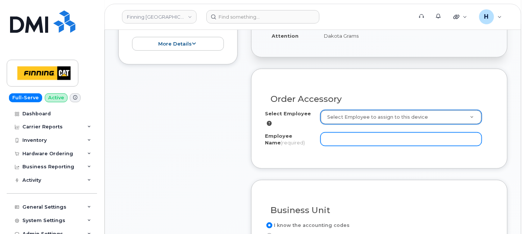
click at [329, 141] on input "Employee Name (required)" at bounding box center [401, 138] width 161 height 13
paste input "Dakota Grams"
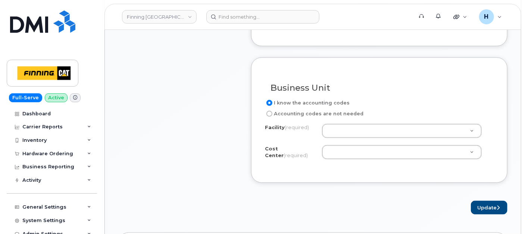
scroll to position [415, 0]
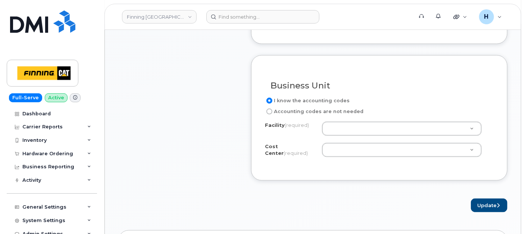
type input "Dakota Grams"
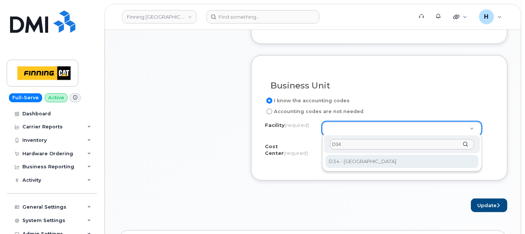
type input "D34"
select select "D34"
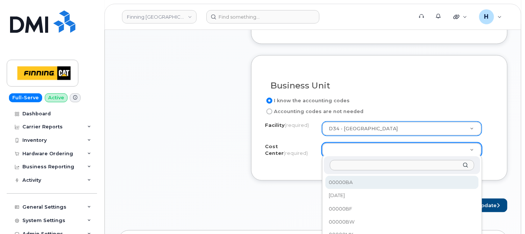
paste input "CSMAAAA FINCA - Service Sales Operations"
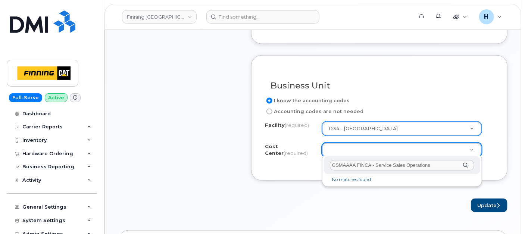
drag, startPoint x: 358, startPoint y: 163, endPoint x: 447, endPoint y: 162, distance: 88.8
click at [447, 162] on input "CSMAAAA FINCA - Service Sales Operations" at bounding box center [402, 165] width 144 height 11
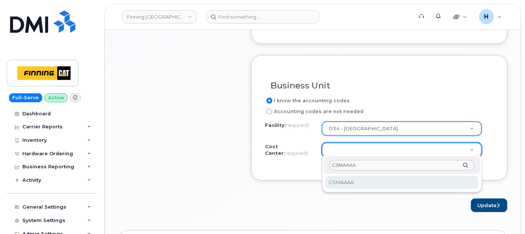
type input "CSMAAAA"
click at [393, 190] on div "CSMAAAA CSMAAAA" at bounding box center [402, 174] width 160 height 38
select select "CSMAAAA"
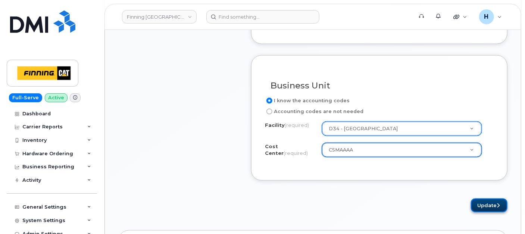
click at [489, 199] on button "Update" at bounding box center [489, 206] width 37 height 14
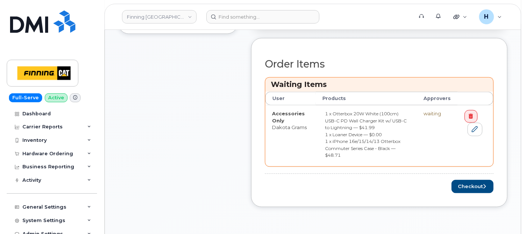
scroll to position [373, 0]
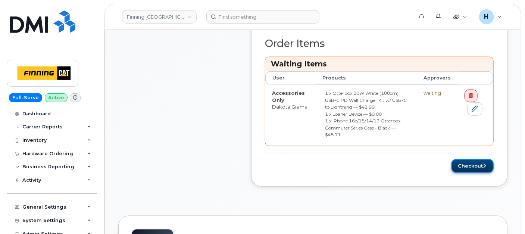
click at [462, 159] on button "Checkout" at bounding box center [473, 166] width 42 height 14
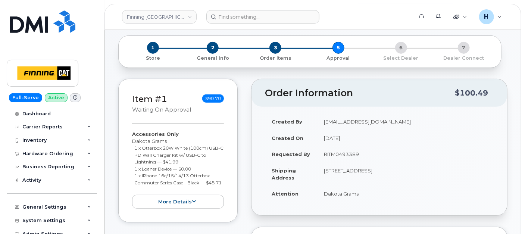
scroll to position [166, 0]
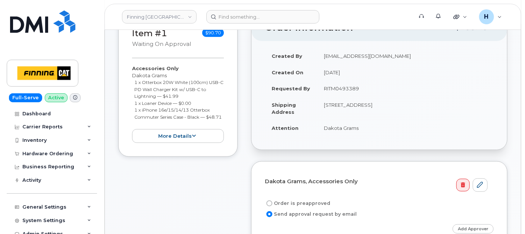
click at [308, 199] on label "Order is preapproved" at bounding box center [297, 203] width 65 height 9
click at [272, 200] on input "Order is preapproved" at bounding box center [269, 203] width 6 height 6
radio input "true"
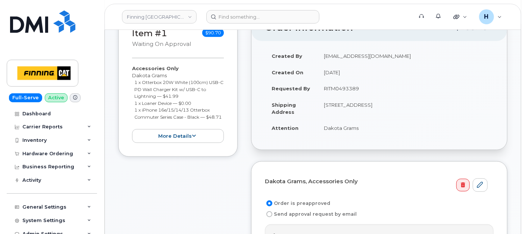
drag, startPoint x: 321, startPoint y: 94, endPoint x: 381, endPoint y: 93, distance: 59.7
click at [381, 93] on td "RITM0493389" at bounding box center [405, 88] width 177 height 16
copy td "RITM0493389"
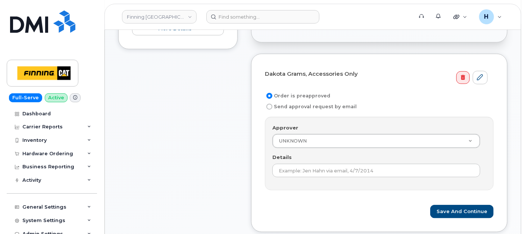
scroll to position [290, 0]
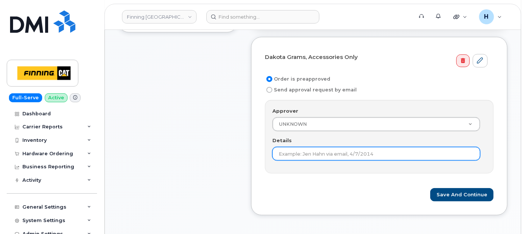
click at [293, 153] on input "Details" at bounding box center [376, 153] width 208 height 13
paste input "RITM0493389"
type input "RITM0493389"
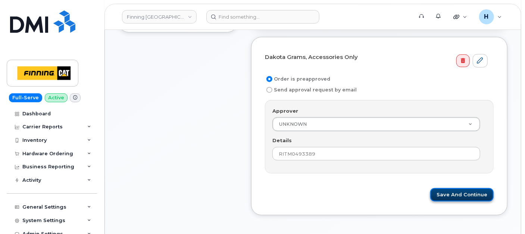
click at [452, 191] on button "Save and Continue" at bounding box center [461, 195] width 63 height 14
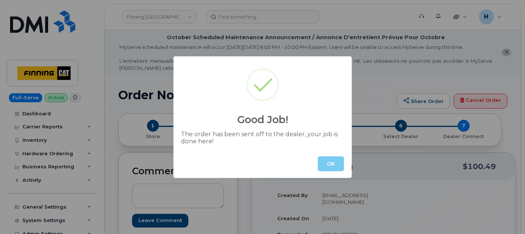
click at [324, 160] on button "OK" at bounding box center [331, 163] width 26 height 15
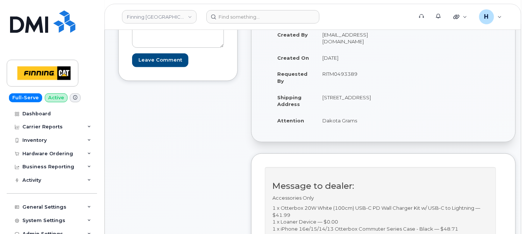
scroll to position [207, 0]
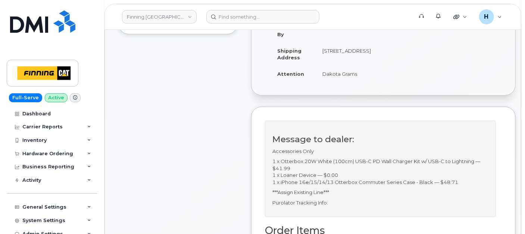
drag, startPoint x: 315, startPoint y: 89, endPoint x: 359, endPoint y: 88, distance: 43.7
click at [359, 82] on td "Dakota Grams" at bounding box center [347, 74] width 62 height 16
copy td "Dakota Grams"
drag, startPoint x: 328, startPoint y: 70, endPoint x: 351, endPoint y: 62, distance: 24.7
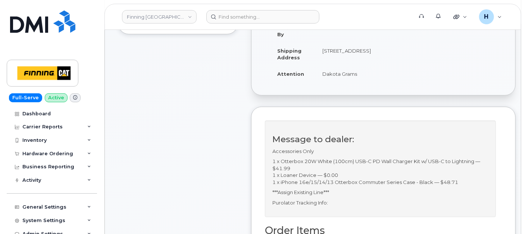
click at [351, 62] on td "6735 11 St NE CALGARY AB T2E 7H9 CANADA" at bounding box center [347, 54] width 62 height 23
copy td "T2E 7H9"
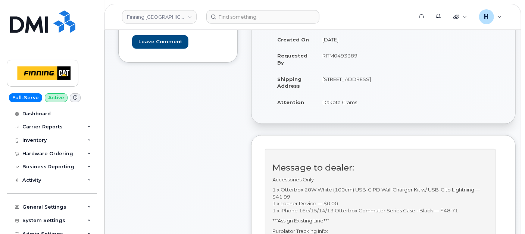
scroll to position [166, 0]
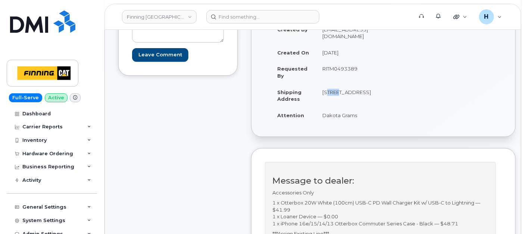
drag, startPoint x: 315, startPoint y: 100, endPoint x: 331, endPoint y: 99, distance: 16.4
click at [331, 99] on td "[STREET_ADDRESS]" at bounding box center [347, 95] width 62 height 23
copy td "6735"
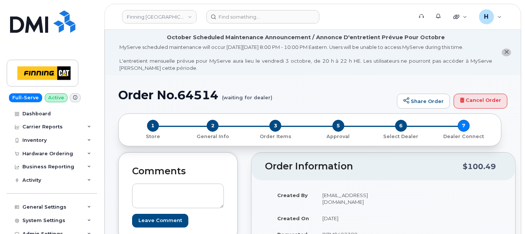
click at [192, 95] on h1 "Order No.64514 (waiting for dealer)" at bounding box center [255, 94] width 275 height 13
copy h1 "64514"
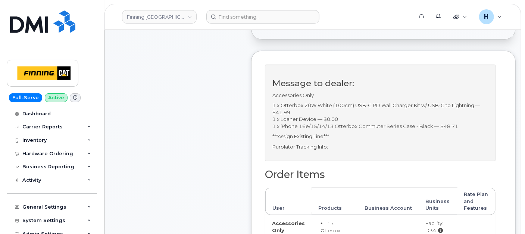
scroll to position [331, 0]
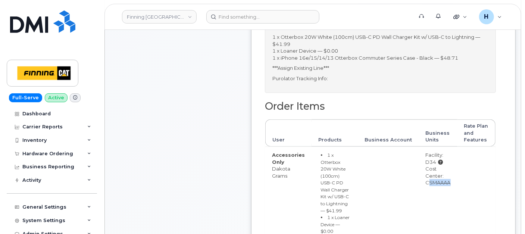
drag, startPoint x: 421, startPoint y: 195, endPoint x: 454, endPoint y: 193, distance: 32.9
click at [454, 193] on tr "Accessories Only Dakota Grams 1 x Otterbox 20W White (100cm) USB-C PD Wall Char…" at bounding box center [380, 219] width 230 height 144
copy tr "CSMAAAA"
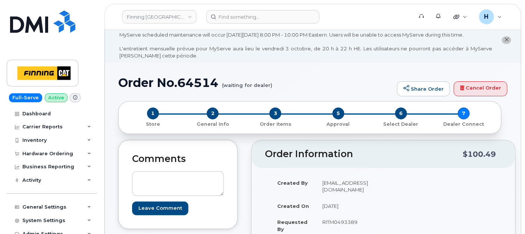
scroll to position [0, 0]
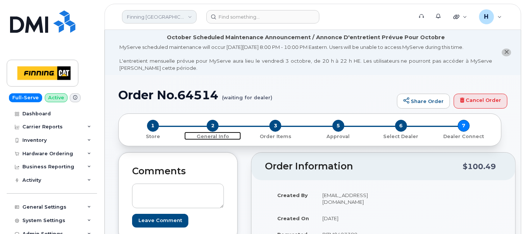
drag, startPoint x: 211, startPoint y: 122, endPoint x: 178, endPoint y: 13, distance: 114.6
click at [211, 122] on span "2" at bounding box center [213, 126] width 12 height 12
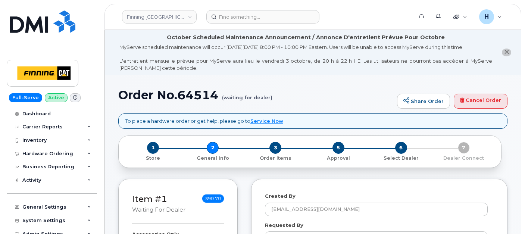
select select
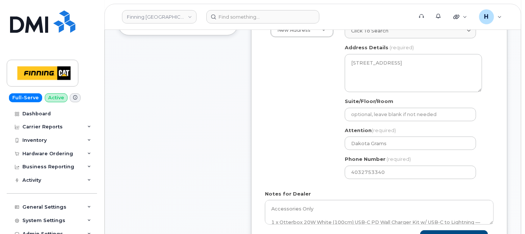
scroll to position [331, 0]
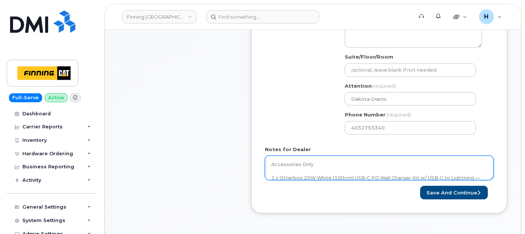
click at [322, 166] on textarea "Accessories Only 1 x Otterbox 20W White (100cm) USB-C PD Wall Charger Kit w/ US…" at bounding box center [379, 168] width 229 height 25
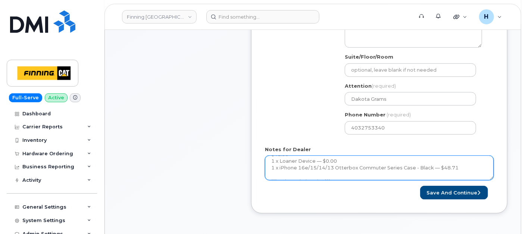
scroll to position [54, 0]
click at [337, 168] on textarea "Accessories Only 1 x Otterbox 20W White (100cm) USB-C PD Wall Charger Kit w/ US…" at bounding box center [379, 168] width 229 height 25
paste textarea "335673599148"
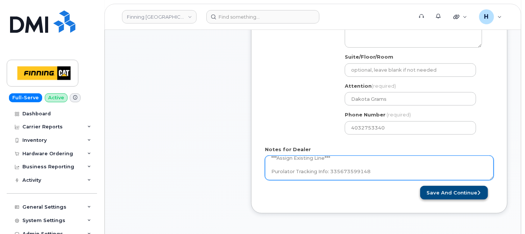
type textarea "Accessories Only 1 x Otterbox 20W White (100cm) USB-C PD Wall Charger Kit w/ US…"
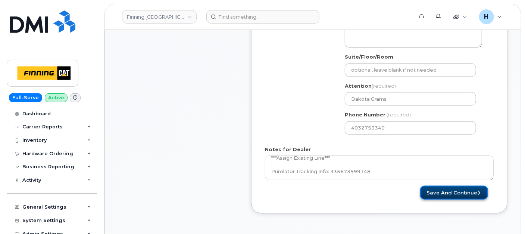
click at [431, 186] on button "Save and Continue" at bounding box center [454, 193] width 68 height 14
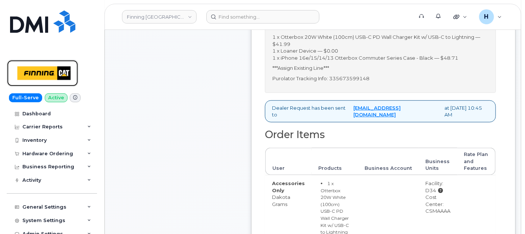
scroll to position [373, 0]
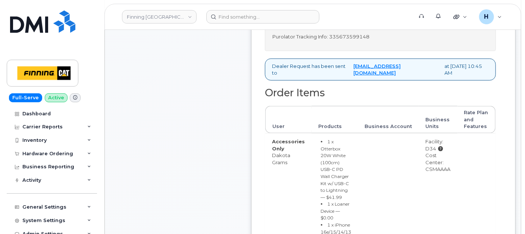
drag, startPoint x: 418, startPoint y: 183, endPoint x: 451, endPoint y: 183, distance: 33.2
click at [451, 183] on td "Facility: D34 Cost Center: CSMAAAA" at bounding box center [438, 205] width 38 height 144
copy div "CSMAAAA"
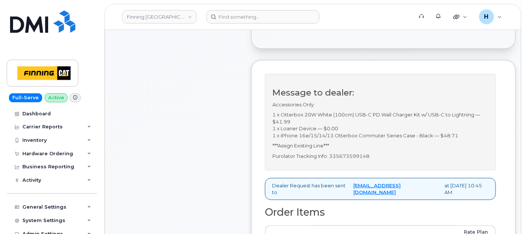
scroll to position [124, 0]
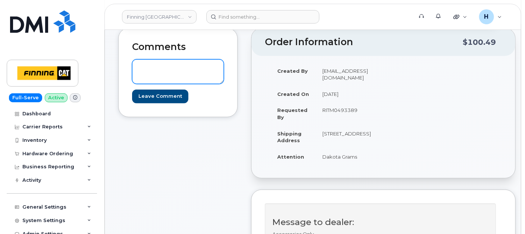
click at [164, 79] on textarea at bounding box center [178, 71] width 92 height 25
paste textarea "S/N: L3R2PXDJN1 [iPhone 15 (#1870)] IMEI: [TECHNICAL_ID]"
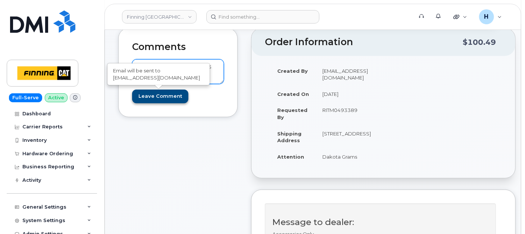
type textarea "S/N: L3R2PXDJN1 [iPhone 15 (#1870)] IMEI: [TECHNICAL_ID]"
drag, startPoint x: 160, startPoint y: 94, endPoint x: 135, endPoint y: 0, distance: 96.9
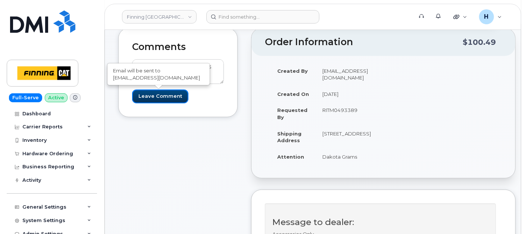
click at [160, 93] on input "Leave Comment" at bounding box center [160, 97] width 56 height 14
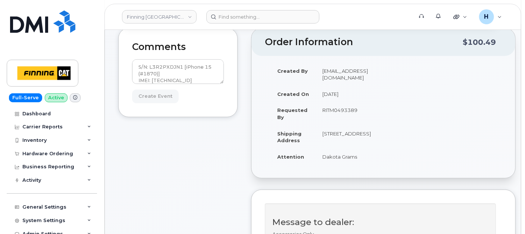
type input "Create Event"
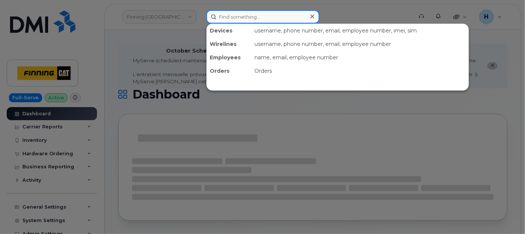
click at [245, 16] on input at bounding box center [262, 16] width 113 height 13
paste input "250-267-3585"
type input "250-267-3585"
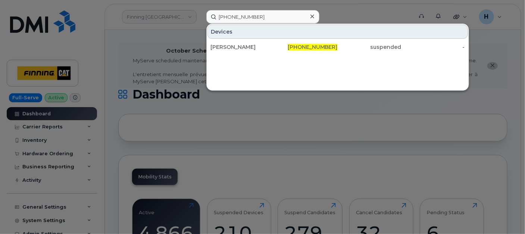
drag, startPoint x: 216, startPoint y: 45, endPoint x: 180, endPoint y: 4, distance: 55.5
click at [216, 45] on div "Clayton Moffat" at bounding box center [241, 46] width 63 height 7
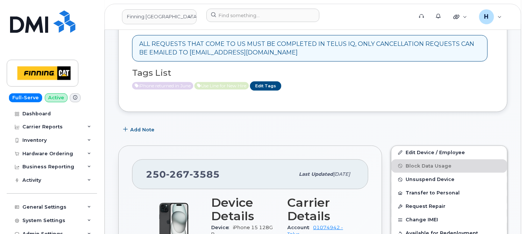
scroll to position [249, 0]
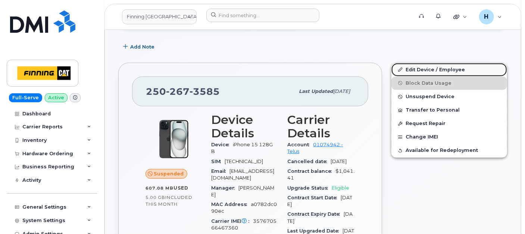
click at [425, 71] on link "Edit Device / Employee" at bounding box center [449, 69] width 116 height 13
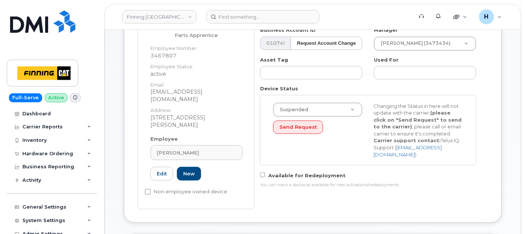
scroll to position [249, 0]
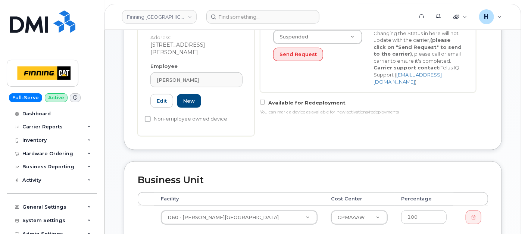
click at [205, 63] on div "Employee Clayton Moffat Type first three symbols or more 3467807 Edit New" at bounding box center [196, 89] width 103 height 52
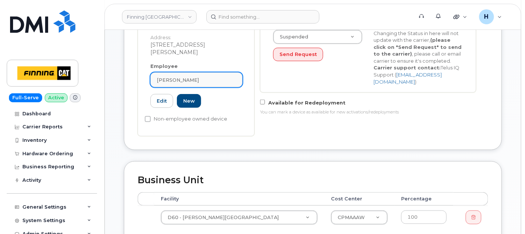
click at [198, 77] on div "Clayton Moffat" at bounding box center [196, 80] width 79 height 7
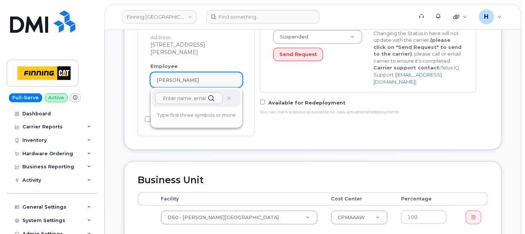
paste input "Dakota Grams"
type input "Dakota Grams"
click at [228, 96] on span at bounding box center [229, 99] width 6 height 6
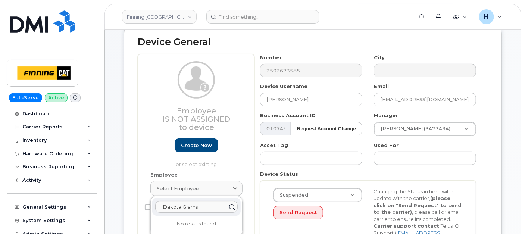
scroll to position [82, 0]
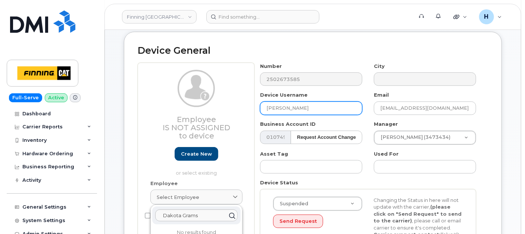
drag, startPoint x: 241, startPoint y: 116, endPoint x: 227, endPoint y: 116, distance: 13.8
click at [227, 116] on div "Employee Is not assigned to device Create new or select existing Employee Selec…" at bounding box center [313, 175] width 350 height 225
paste input "Dakota Grams"
type input "Dakota Grams"
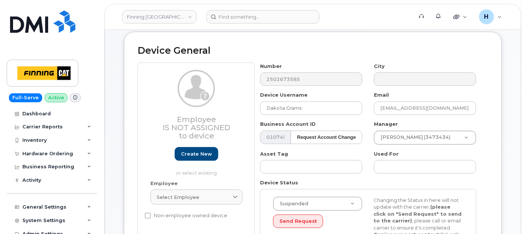
click at [416, 115] on div "Number 2502673585 City Device Username Dakota Grams Email cmoffat@finning.com B…" at bounding box center [369, 175] width 228 height 225
click at [412, 110] on input "cmoffat@finning.com" at bounding box center [425, 108] width 102 height 13
paste input "dakota.grams"
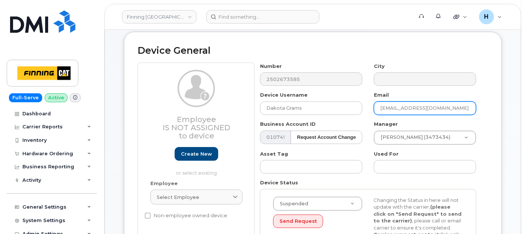
type input "dakota.grams@finning.com"
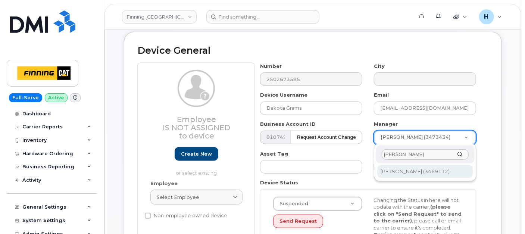
type input "Steven Prior"
type input "15281"
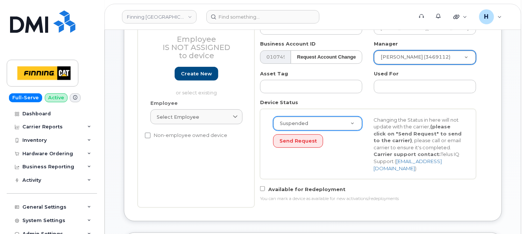
scroll to position [165, 0]
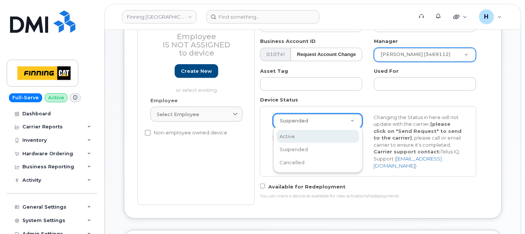
select select "active"
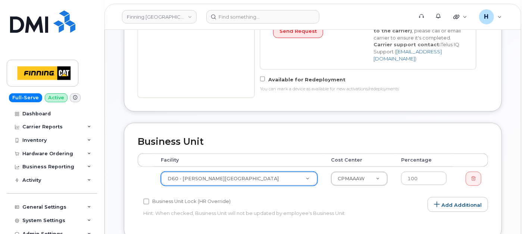
scroll to position [330, 0]
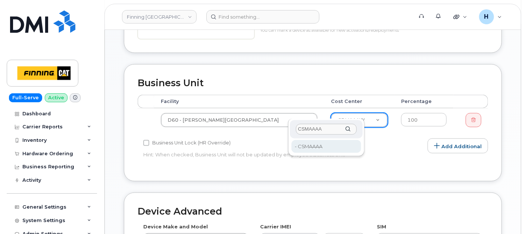
type input "CSMAAAA"
type input "34293"
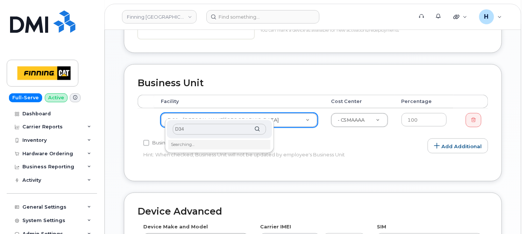
type input "D34"
type input "34137"
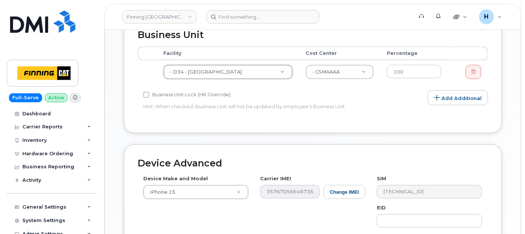
scroll to position [455, 0]
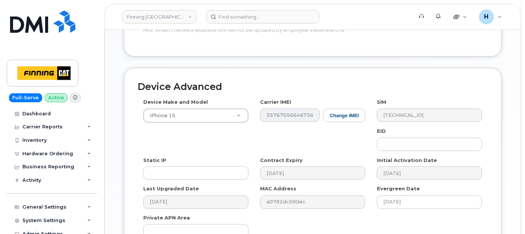
click at [304, 100] on div "Carrier IMEI Change IMEI 357670566467360" at bounding box center [313, 111] width 117 height 24
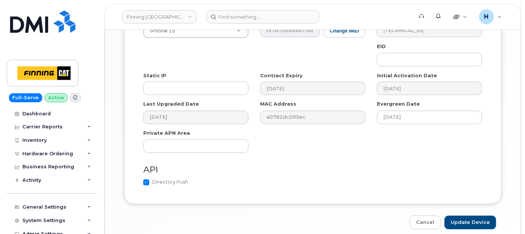
scroll to position [564, 0]
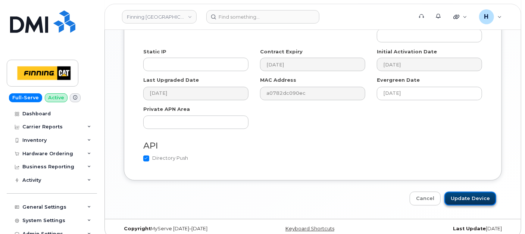
click at [474, 192] on input "Update Device" at bounding box center [470, 199] width 52 height 14
type input "Saving..."
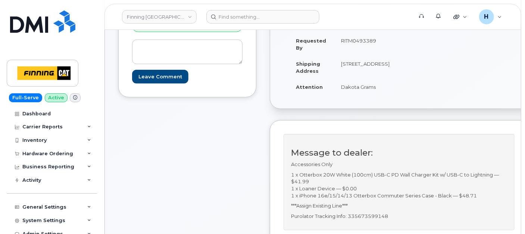
scroll to position [207, 0]
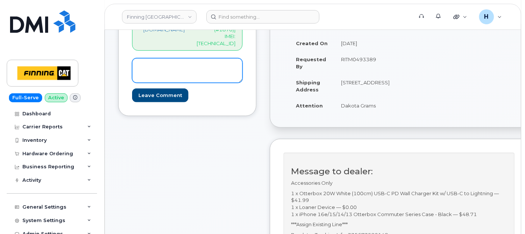
click at [187, 58] on textarea at bounding box center [187, 70] width 110 height 25
paste textarea "Existing Line: [PHONE_NUMBER] New Line: [PHONE_NUMBER]"
type textarea "Existing Line: [PHONE_NUMBER] New Line: [PHONE_NUMBER]"
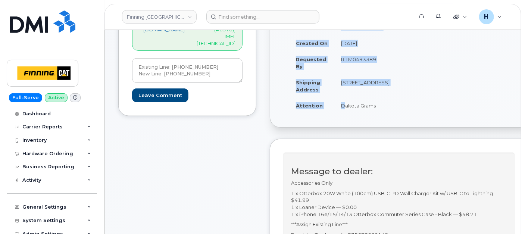
drag, startPoint x: 350, startPoint y: 121, endPoint x: 424, endPoint y: 121, distance: 74.3
click at [424, 121] on div "Created By hakaur@dminc.com Created On October 2, 2025 Requested By RITM0493389…" at bounding box center [402, 66] width 237 height 109
copy table "Created By hakaur@dminc.com Created On October 2, 2025 Requested By RITM0493389…"
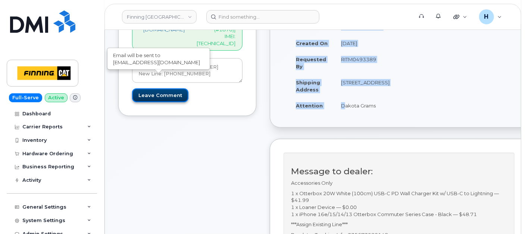
click at [163, 88] on input "Leave Comment" at bounding box center [160, 95] width 56 height 14
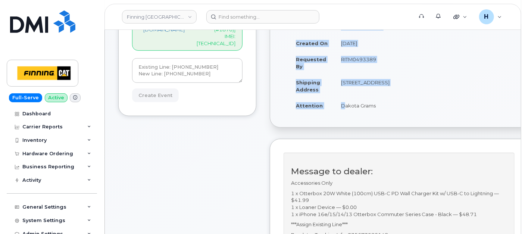
type input "Create Event"
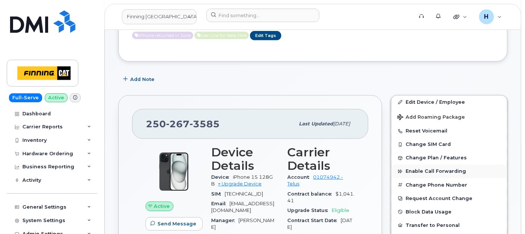
scroll to position [166, 0]
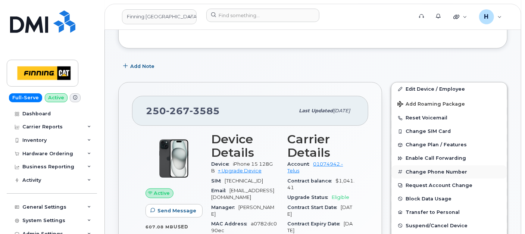
click at [434, 170] on button "Change Phone Number" at bounding box center [449, 171] width 116 height 13
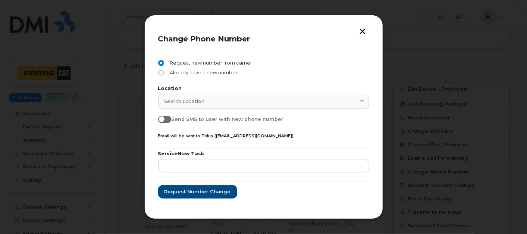
click at [194, 74] on span "Already have a new number" at bounding box center [202, 73] width 71 height 6
click at [164, 74] on input "Already have a new number" at bounding box center [161, 73] width 6 height 6
radio input "true"
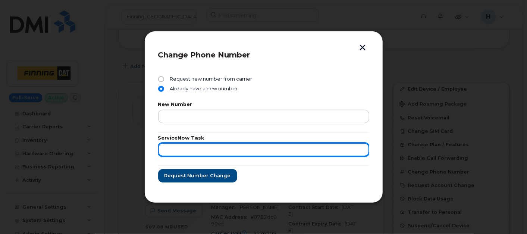
click at [184, 150] on input "text" at bounding box center [263, 149] width 211 height 13
paste input "RITM0493389"
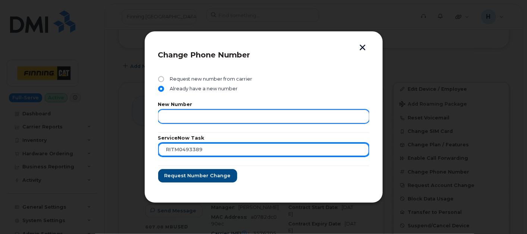
type input "RITM0493389"
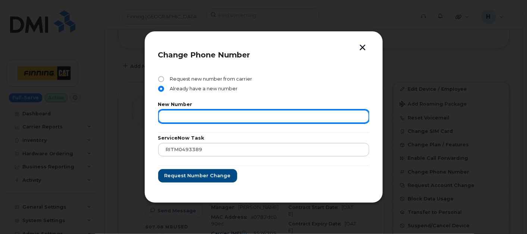
click at [190, 115] on input "text" at bounding box center [263, 116] width 211 height 13
paste input "Existing Line: 250-267-3585 New Line: 368-999-5672"
drag, startPoint x: 262, startPoint y: 115, endPoint x: 140, endPoint y: 110, distance: 122.5
click at [140, 110] on div "Change Phone Number Request new number from carrier Already have a new number N…" at bounding box center [263, 117] width 527 height 234
type input "3689995672"
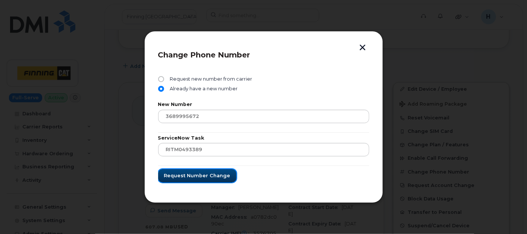
click at [212, 180] on button "Request number change" at bounding box center [197, 175] width 78 height 13
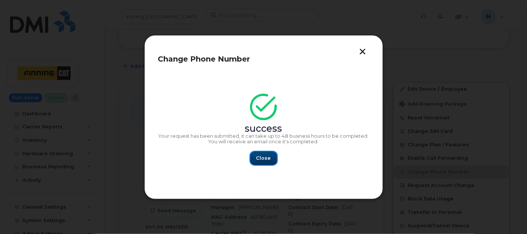
click at [260, 157] on span "Close" at bounding box center [263, 157] width 15 height 7
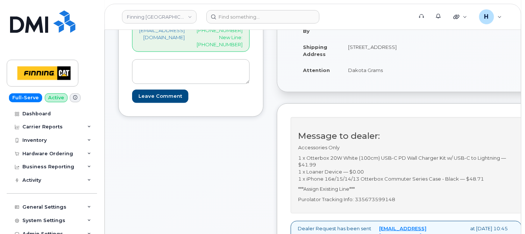
scroll to position [207, 0]
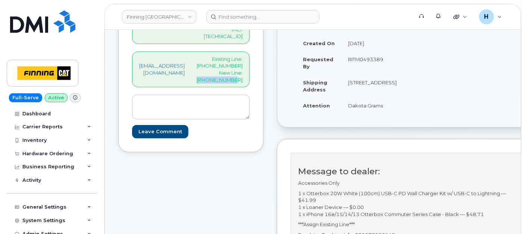
drag, startPoint x: 228, startPoint y: 64, endPoint x: 254, endPoint y: 71, distance: 26.3
click at [250, 71] on div "[EMAIL_ADDRESS][DOMAIN_NAME] Existing Line: [PHONE_NUMBER] New Line: [PHONE_NUM…" at bounding box center [191, 69] width 118 height 36
copy p "[PHONE_NUMBER]"
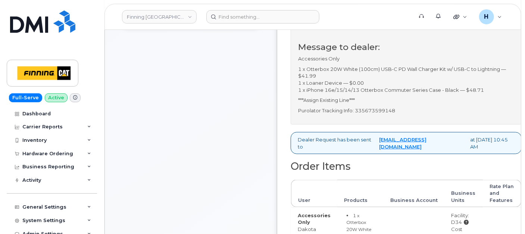
scroll to position [331, 0]
click at [384, 114] on p "Purolator Tracking Info: 335673599148" at bounding box center [406, 110] width 216 height 7
copy p "335673599148"
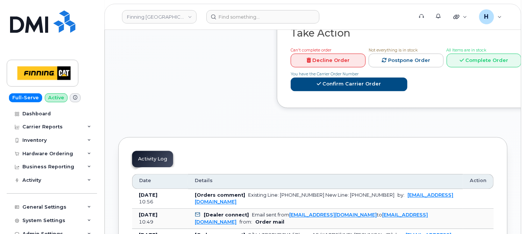
scroll to position [663, 0]
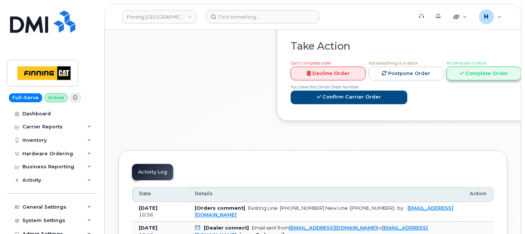
click at [483, 80] on link "Complete Order" at bounding box center [484, 73] width 75 height 14
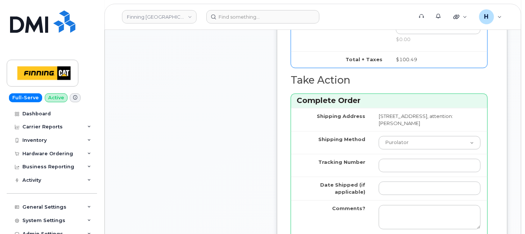
scroll to position [705, 0]
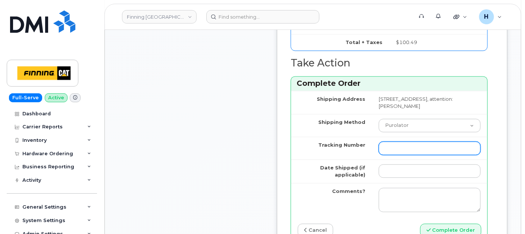
click at [380, 151] on input "Tracking Number" at bounding box center [430, 147] width 102 height 13
paste input "335673599148"
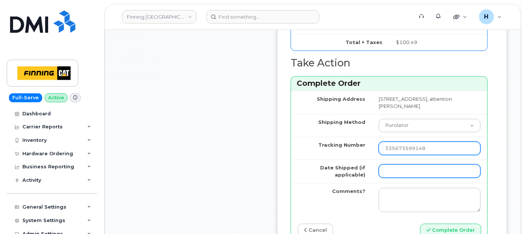
type input "335673599148"
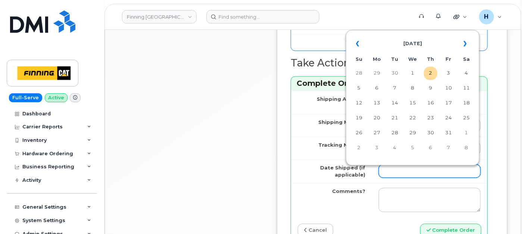
drag, startPoint x: 414, startPoint y: 178, endPoint x: 415, endPoint y: 171, distance: 6.8
click at [414, 177] on input "Date Shipped (if applicable)" at bounding box center [430, 170] width 102 height 13
click at [431, 74] on td "2" at bounding box center [430, 72] width 13 height 13
type input "2025-10-02"
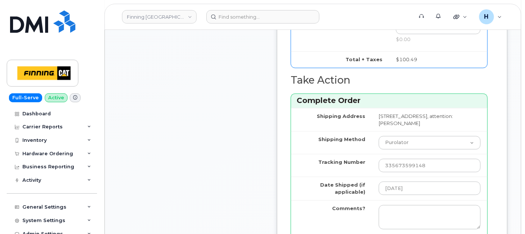
scroll to position [746, 0]
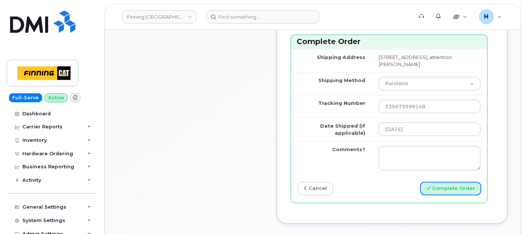
click at [435, 191] on button "Complete Order" at bounding box center [450, 189] width 61 height 14
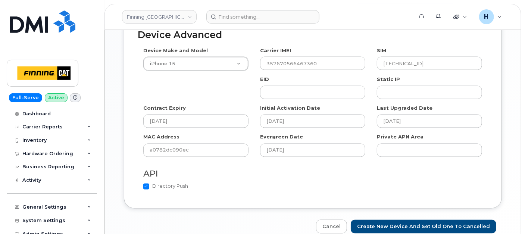
scroll to position [574, 0]
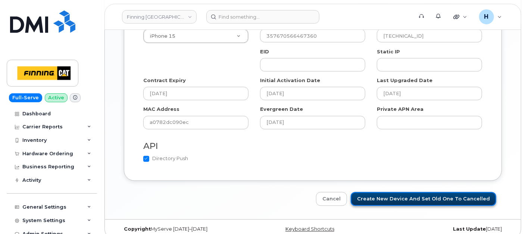
click at [381, 193] on input "Create New Device and set old one to Cancelled" at bounding box center [424, 199] width 146 height 14
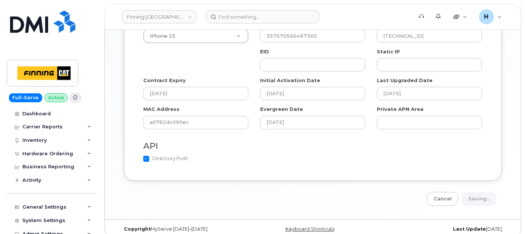
type input "Saving..."
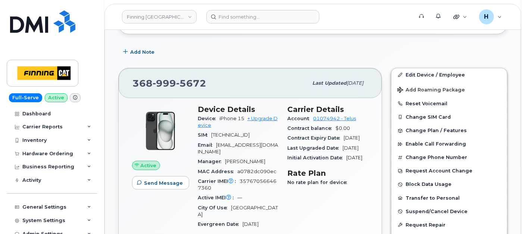
scroll to position [249, 0]
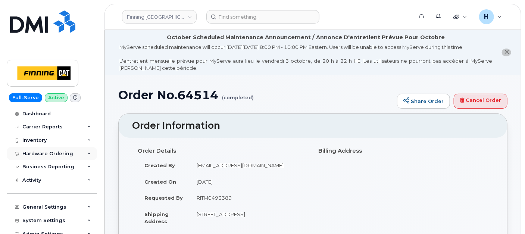
click at [43, 157] on div "Hardware Ordering" at bounding box center [52, 153] width 90 height 13
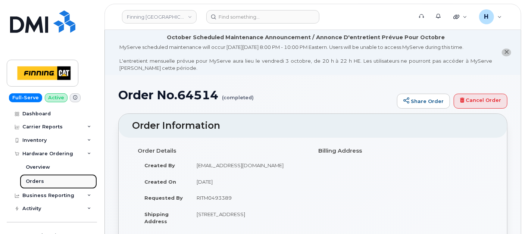
click at [43, 184] on link "Orders" at bounding box center [58, 181] width 77 height 14
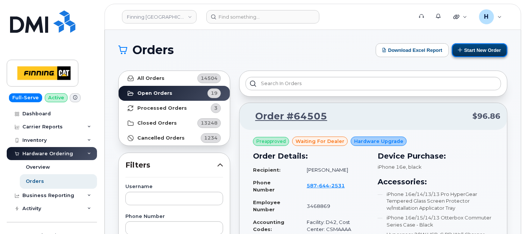
click at [488, 46] on button "Start New Order" at bounding box center [480, 50] width 56 height 14
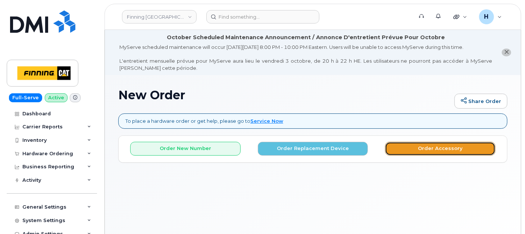
drag, startPoint x: 437, startPoint y: 148, endPoint x: 268, endPoint y: 7, distance: 219.4
click at [433, 142] on button "Order Accessory" at bounding box center [440, 149] width 110 height 14
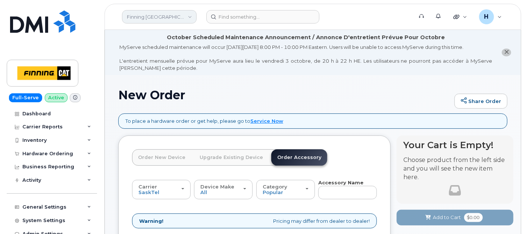
scroll to position [41, 0]
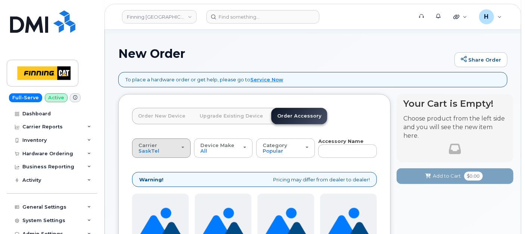
click at [150, 143] on span "Carrier" at bounding box center [147, 145] width 19 height 6
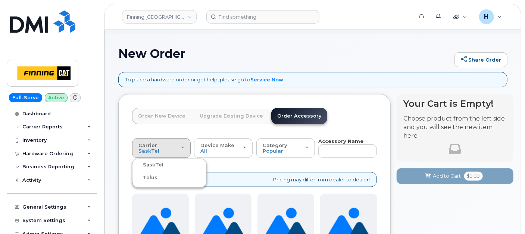
click at [154, 179] on label "Telus" at bounding box center [146, 177] width 24 height 9
click at [0, 0] on input "Telus" at bounding box center [0, 0] width 0 height 0
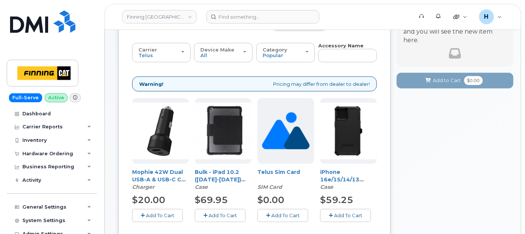
scroll to position [124, 0]
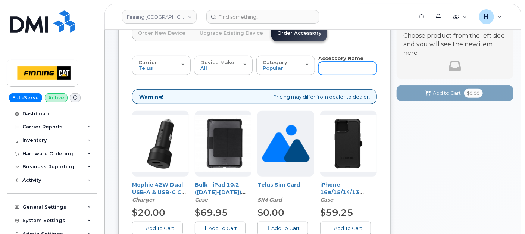
click at [333, 69] on input "text" at bounding box center [347, 68] width 59 height 13
type input "wall"
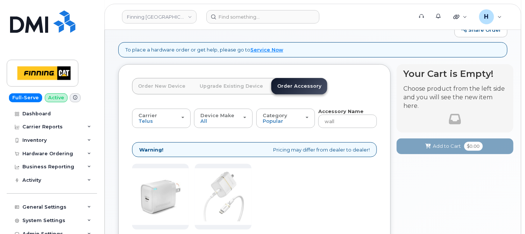
scroll to position [234, 0]
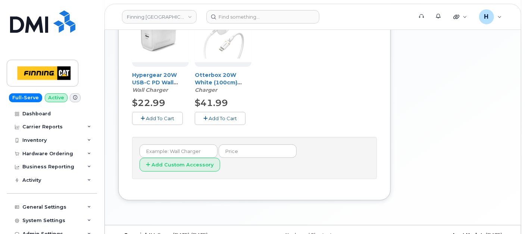
click at [215, 119] on span "Add To Cart" at bounding box center [223, 118] width 28 height 6
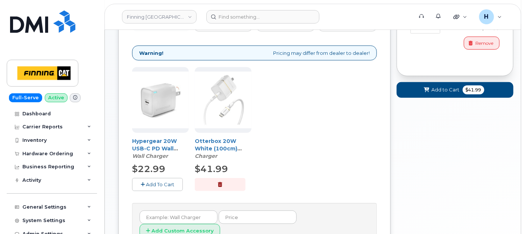
scroll to position [110, 0]
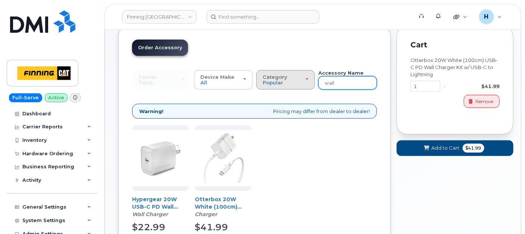
drag, startPoint x: 345, startPoint y: 83, endPoint x: 306, endPoint y: 80, distance: 39.3
click at [306, 80] on div "Carrier [GEOGRAPHIC_DATA] Telus [GEOGRAPHIC_DATA] Telus Device Make All iPhone …" at bounding box center [254, 79] width 245 height 21
type input "13"
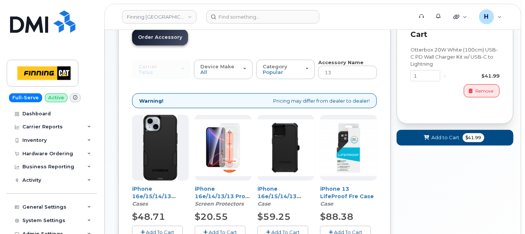
scroll to position [205, 0]
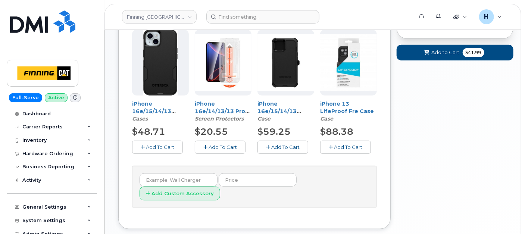
click at [160, 141] on button "Add To Cart" at bounding box center [157, 147] width 51 height 13
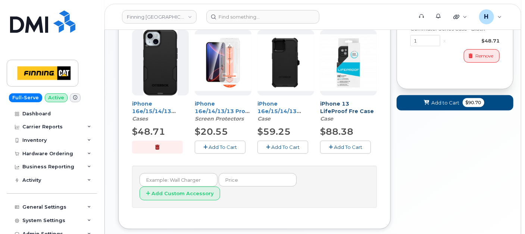
scroll to position [39, 0]
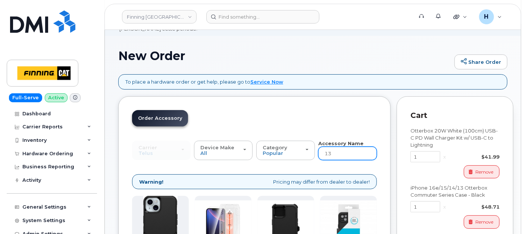
drag, startPoint x: 340, startPoint y: 151, endPoint x: 317, endPoint y: 153, distance: 23.2
click at [317, 153] on div "Carrier [GEOGRAPHIC_DATA] Telus [GEOGRAPHIC_DATA] Telus Device Make All iPhone …" at bounding box center [254, 150] width 245 height 21
type input "loaner"
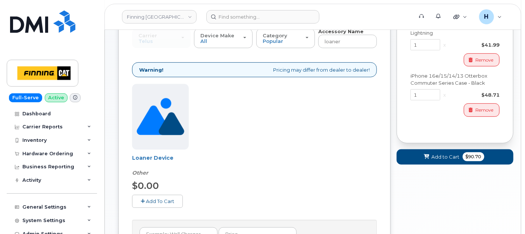
scroll to position [164, 0]
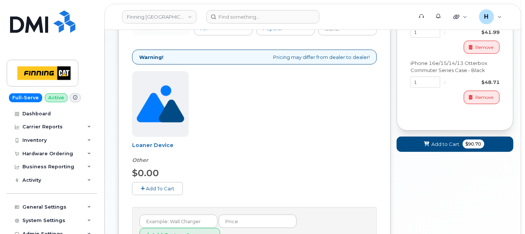
click at [154, 187] on span "Add To Cart" at bounding box center [160, 188] width 28 height 6
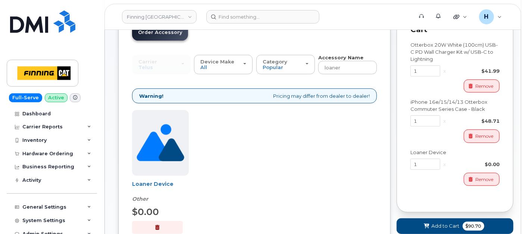
scroll to position [166, 0]
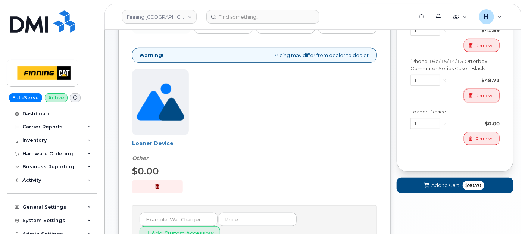
drag, startPoint x: 472, startPoint y: 95, endPoint x: 394, endPoint y: 100, distance: 78.2
click at [471, 96] on icon "button" at bounding box center [471, 95] width 4 height 4
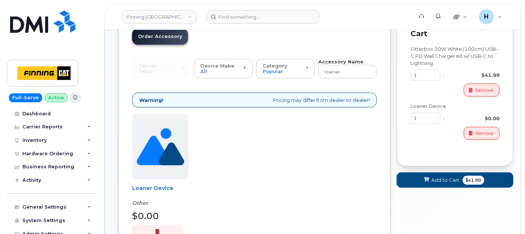
scroll to position [83, 0]
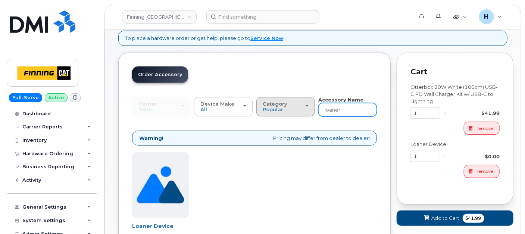
drag, startPoint x: 323, startPoint y: 109, endPoint x: 299, endPoint y: 109, distance: 23.9
click at [299, 109] on div "Carrier SaskTel Telus SaskTel Telus Device Make All iPhone Tablet All iPhone Ta…" at bounding box center [254, 106] width 245 height 21
type input "13"
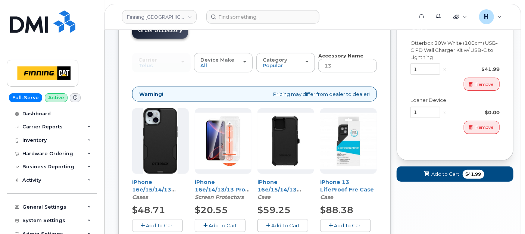
scroll to position [207, 0]
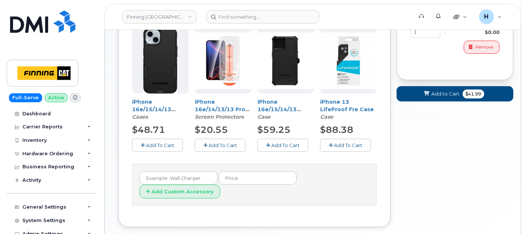
click at [272, 145] on span "Add To Cart" at bounding box center [285, 145] width 28 height 6
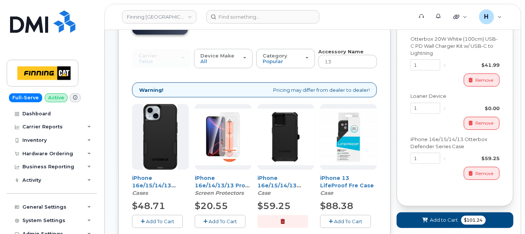
scroll to position [166, 0]
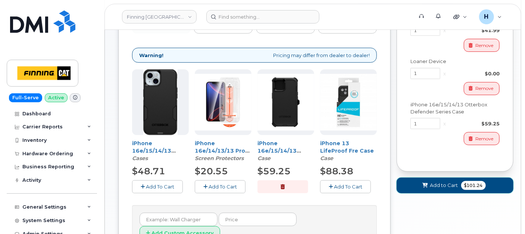
click at [437, 190] on button "Add to Cart $101.24" at bounding box center [455, 185] width 117 height 15
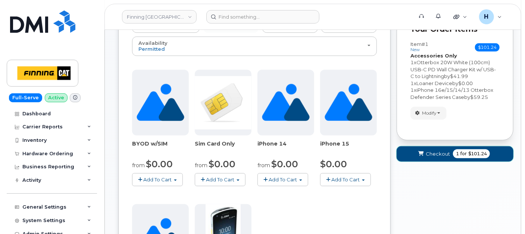
click at [423, 155] on icon "submit" at bounding box center [420, 154] width 5 height 5
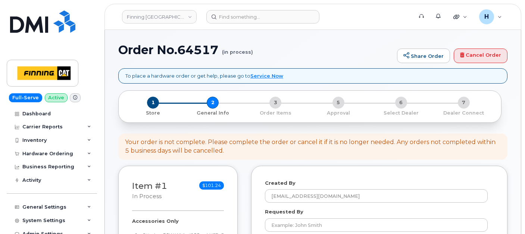
select select
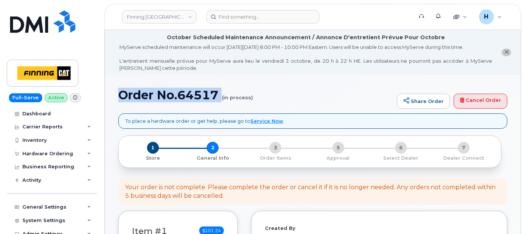
drag, startPoint x: 117, startPoint y: 100, endPoint x: 219, endPoint y: 102, distance: 102.3
copy h1 "Order No.64517"
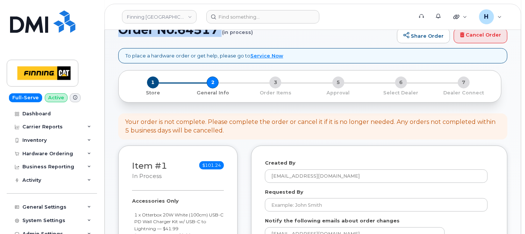
scroll to position [124, 0]
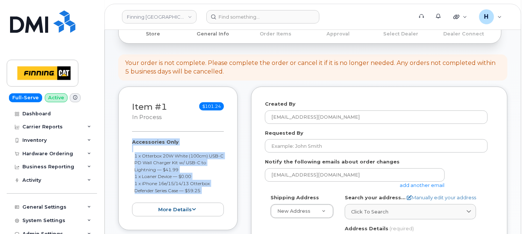
drag, startPoint x: 130, startPoint y: 142, endPoint x: 204, endPoint y: 197, distance: 92.0
click at [204, 197] on div "Item #1 in process $101.24 Accessories Only 1 x Otterbox 20W White (100cm) USB-…" at bounding box center [177, 159] width 119 height 144
copy div "Accessories Only 1 x Otterbox 20W White (100cm) USB-C PD Wall Charger Kit w/ US…"
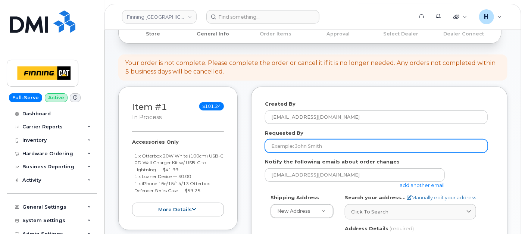
click at [284, 146] on input "Requested By" at bounding box center [376, 145] width 223 height 13
paste input "RITM0493534"
type input "RITM0493534"
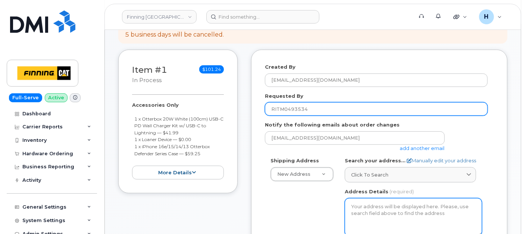
scroll to position [207, 0]
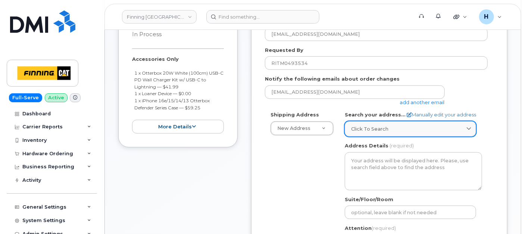
click at [375, 125] on span "Click to search" at bounding box center [369, 128] width 37 height 7
paste input "11560 42 ST SE"
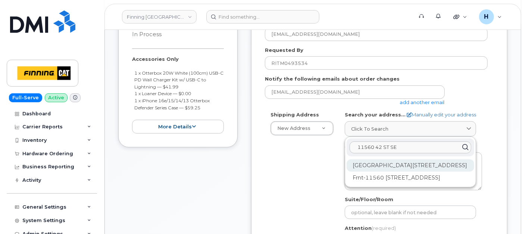
type input "11560 42 ST SE"
click at [383, 169] on div "11560 42 St SE Calgary AB T2Z 4E1" at bounding box center [411, 165] width 128 height 12
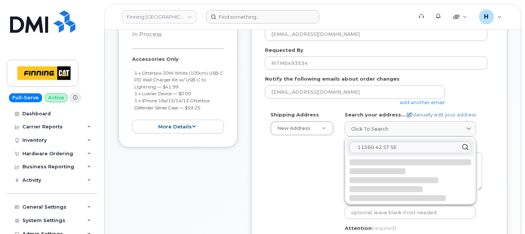
select select
type textarea "11560 42 St SE CALGARY AB T2Z 4E1 CANADA"
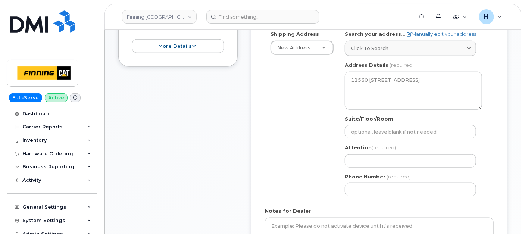
scroll to position [331, 0]
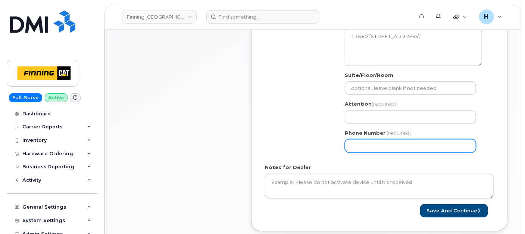
click at [379, 146] on input "Phone Number" at bounding box center [410, 145] width 131 height 13
paste input "036404800"
type input "036404800"
click at [350, 143] on input "036404800" at bounding box center [410, 145] width 131 height 13
select select
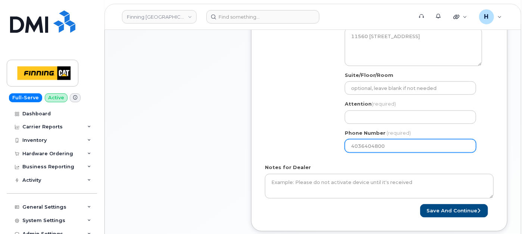
type input "4036404800"
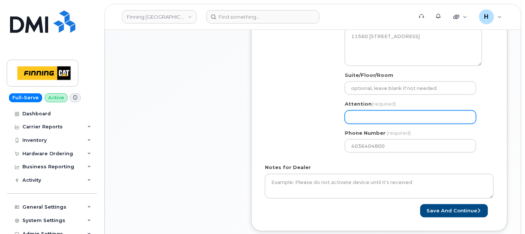
drag, startPoint x: 361, startPoint y: 114, endPoint x: 351, endPoint y: 114, distance: 10.5
click at [361, 114] on input "Attention (required)" at bounding box center [410, 116] width 131 height 13
paste input "[PERSON_NAME]"
select select
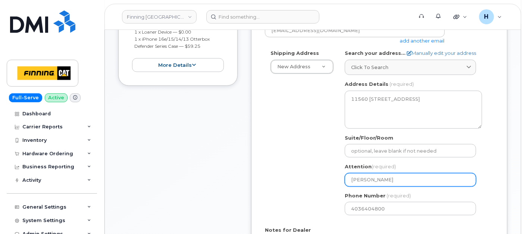
scroll to position [207, 0]
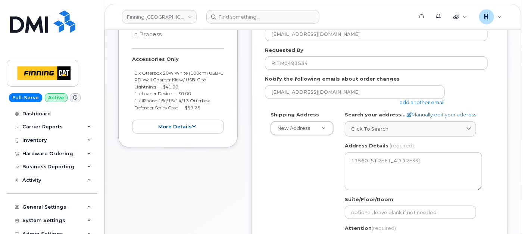
type input "[PERSON_NAME]"
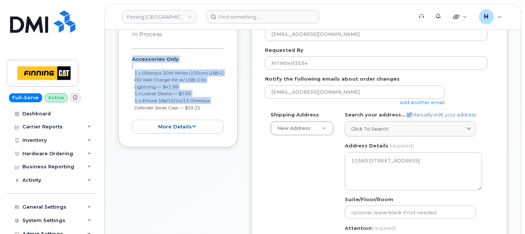
drag, startPoint x: 126, startPoint y: 54, endPoint x: 212, endPoint y: 99, distance: 97.3
click at [212, 99] on div "Item #1 in process $101.24 Accessories Only 1 x Otterbox 20W White (100cm) USB-…" at bounding box center [177, 76] width 119 height 144
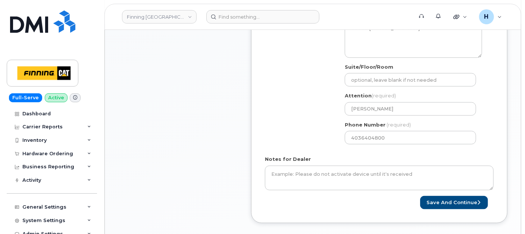
scroll to position [422, 0]
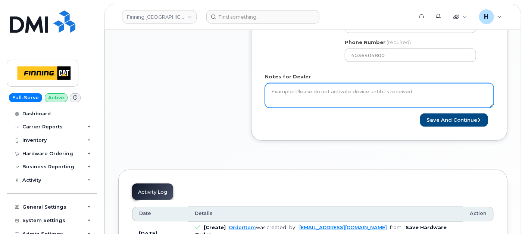
click at [296, 90] on textarea "Notes for Dealer" at bounding box center [379, 95] width 229 height 25
paste textarea "Accessories Only 1 x Otterbox 20W White (100cm) USB-C PD Wall Charger Kit w/ US…"
type textarea "Accessories Only 1 x Otterbox 20W White (100cm) USB-C PD Wall Charger Kit w/ US…"
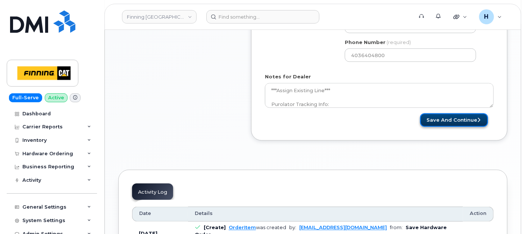
click at [452, 121] on button "Save and Continue" at bounding box center [454, 120] width 68 height 14
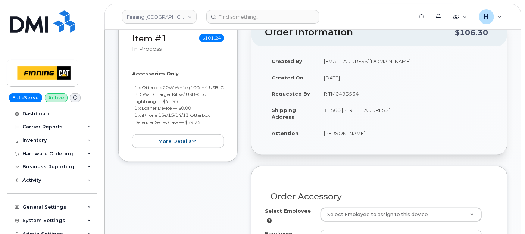
scroll to position [249, 0]
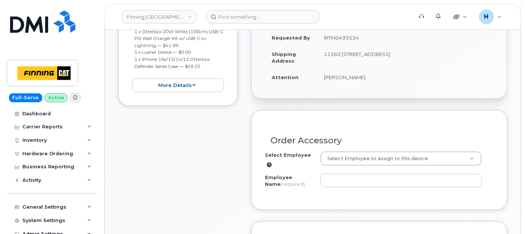
drag, startPoint x: 319, startPoint y: 84, endPoint x: 359, endPoint y: 78, distance: 40.7
click at [359, 78] on td "[PERSON_NAME]" at bounding box center [405, 77] width 177 height 16
copy td "[PERSON_NAME]"
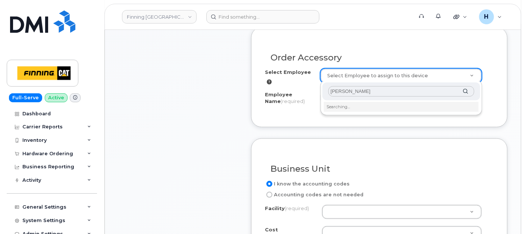
type input "[PERSON_NAME]"
type input "820606"
type input "[PERSON_NAME]"
select select "461"
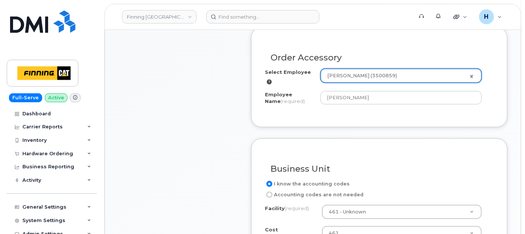
scroll to position [456, 0]
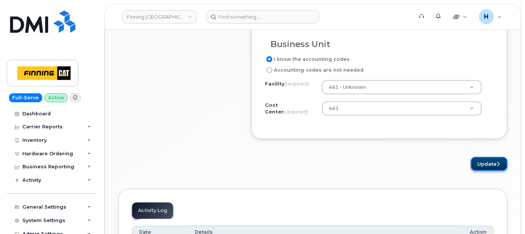
click at [490, 164] on button "Update" at bounding box center [489, 164] width 37 height 14
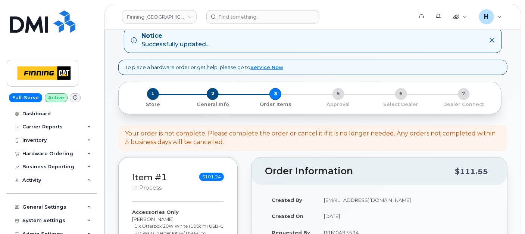
scroll to position [207, 0]
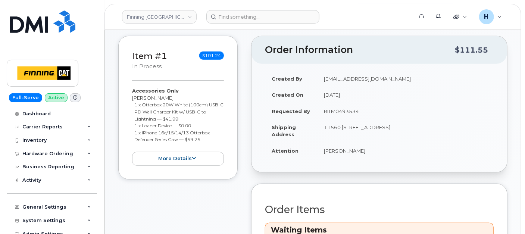
drag, startPoint x: 315, startPoint y: 149, endPoint x: 378, endPoint y: 149, distance: 63.1
click at [378, 149] on tr "Attention [PERSON_NAME]" at bounding box center [379, 151] width 229 height 16
copy tr "[PERSON_NAME]"
drag, startPoint x: 397, startPoint y: 126, endPoint x: 418, endPoint y: 124, distance: 21.3
click at [418, 124] on td "11560 [STREET_ADDRESS]" at bounding box center [405, 130] width 177 height 23
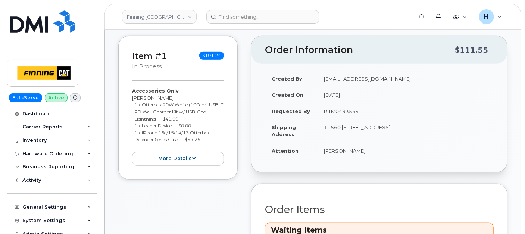
copy td "T2Z 4E1"
drag, startPoint x: 320, startPoint y: 125, endPoint x: 341, endPoint y: 125, distance: 20.9
click at [341, 125] on td "11560 [STREET_ADDRESS]" at bounding box center [405, 130] width 177 height 23
copy td "11560"
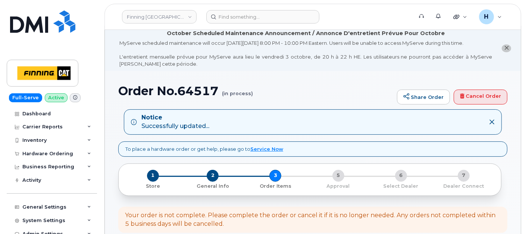
scroll to position [0, 0]
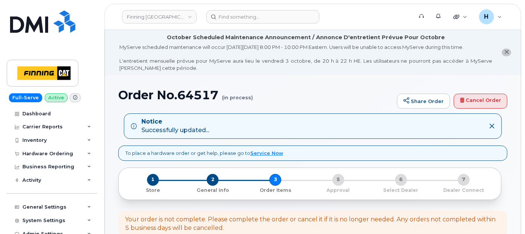
click at [181, 98] on h1 "Order No.64517 (in process)" at bounding box center [255, 94] width 275 height 13
copy h1 "64517"
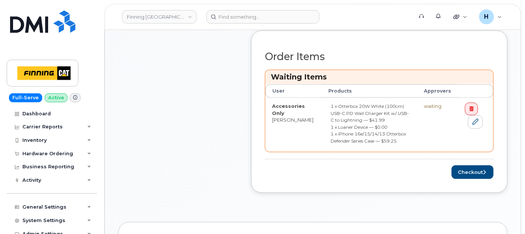
scroll to position [373, 0]
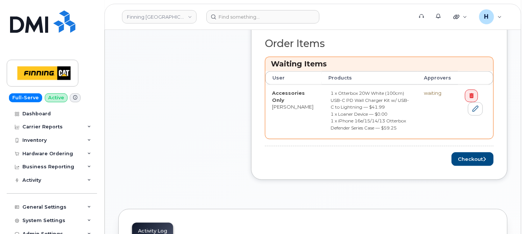
click at [447, 147] on div "Order Items Waiting Items User Products Approvers Accessories Only Nicholas War…" at bounding box center [379, 102] width 229 height 128
click at [457, 153] on button "Checkout" at bounding box center [473, 159] width 42 height 14
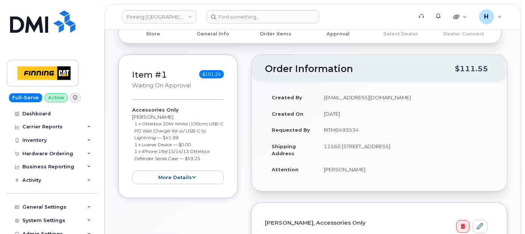
scroll to position [207, 0]
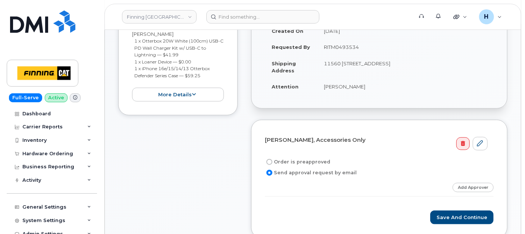
click at [295, 162] on label "Order is preapproved" at bounding box center [297, 161] width 65 height 9
click at [272, 162] on input "Order is preapproved" at bounding box center [269, 162] width 6 height 6
radio input "true"
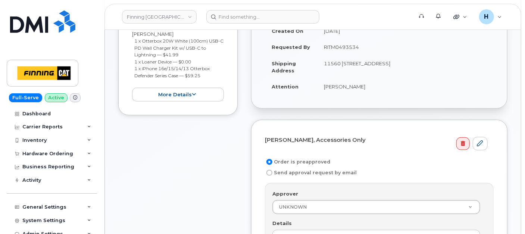
drag, startPoint x: 324, startPoint y: 47, endPoint x: 360, endPoint y: 46, distance: 36.2
click at [360, 46] on td "RITM0493534" at bounding box center [405, 47] width 177 height 16
copy td "RITM0493534"
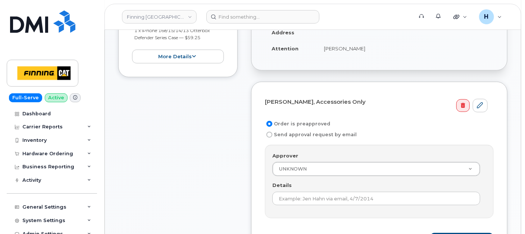
scroll to position [290, 0]
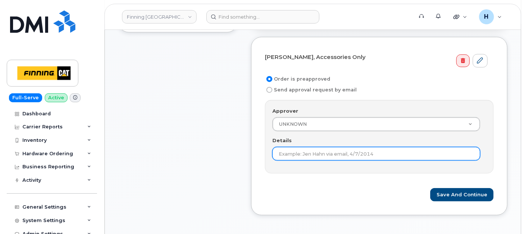
click at [293, 150] on input "Details" at bounding box center [376, 153] width 208 height 13
paste input "RITM0493534"
type input "RITM0493534"
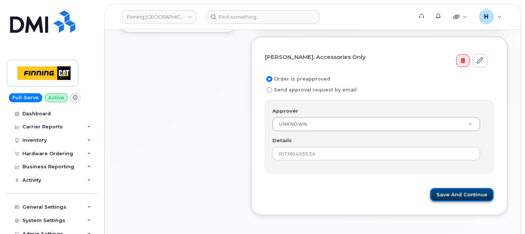
click at [446, 192] on button "Save and Continue" at bounding box center [461, 195] width 63 height 14
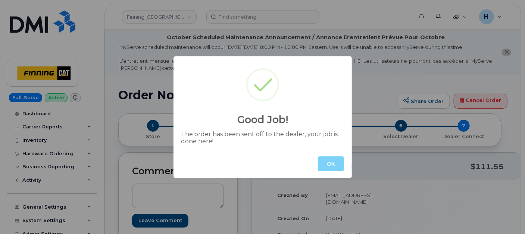
click at [327, 164] on button "OK" at bounding box center [331, 163] width 26 height 15
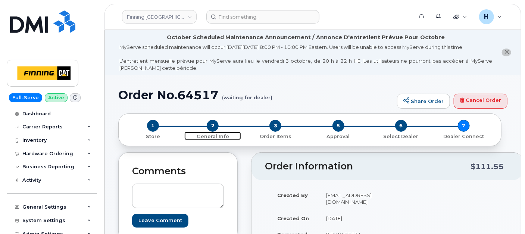
click at [214, 130] on span "2" at bounding box center [213, 126] width 12 height 12
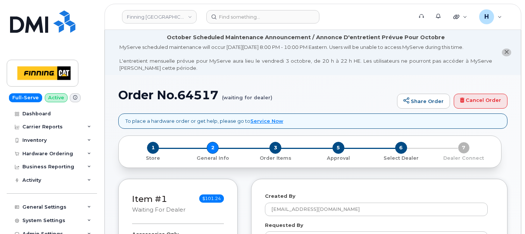
select select
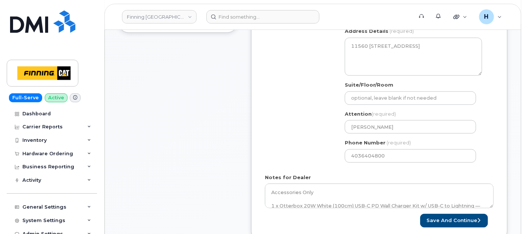
scroll to position [373, 0]
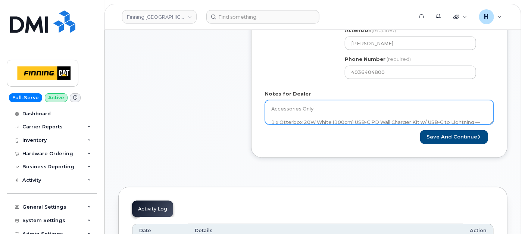
click at [310, 110] on textarea "Accessories Only 1 x Otterbox 20W White (100cm) USB-C PD Wall Charger Kit w/ US…" at bounding box center [379, 112] width 229 height 25
click at [369, 117] on textarea "Accessories Only 1 x Otterbox 20W White (100cm) USB-C PD Wall Charger Kit w/ US…" at bounding box center [379, 112] width 229 height 25
paste textarea "335673668711"
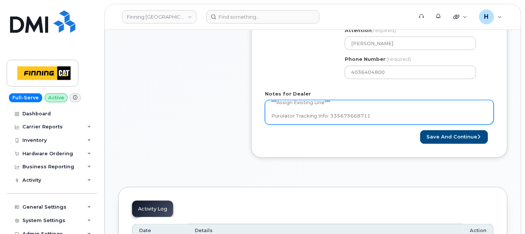
type textarea "Accessories Only 1 x Otterbox 20W White (100cm) USB-C PD Wall Charger Kit w/ US…"
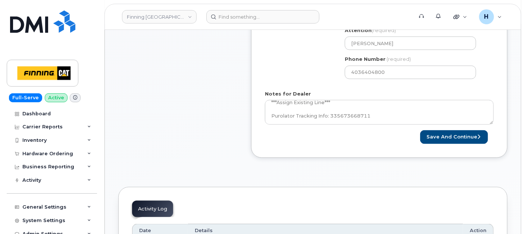
click at [421, 131] on div "Save and Continue" at bounding box center [437, 137] width 115 height 14
click at [441, 140] on button "Save and Continue" at bounding box center [454, 137] width 68 height 14
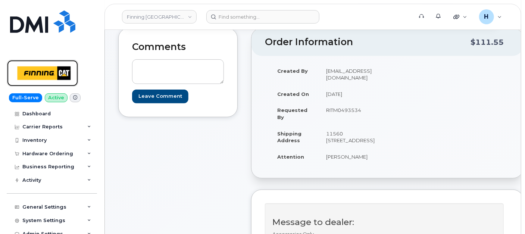
scroll to position [83, 0]
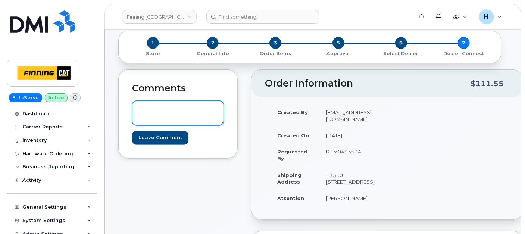
click at [168, 119] on textarea at bounding box center [178, 113] width 92 height 25
paste textarea "S/N: X0MQL3D7D6 [Iphone 13 (#1054)] IMEI: 357373814310967"
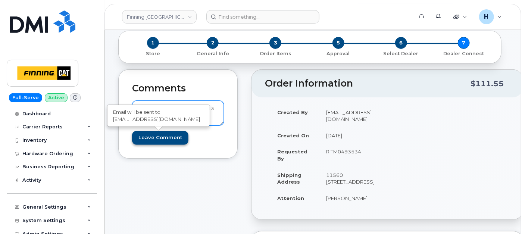
type textarea "S/N: X0MQL3D7D6 [Iphone 13 (#1054)] IMEI: 357373814310967"
click at [161, 138] on input "Leave Comment" at bounding box center [160, 138] width 56 height 14
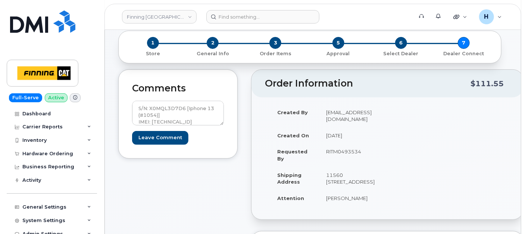
type input "Create Event"
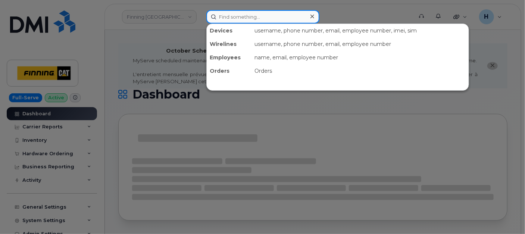
click at [272, 13] on input at bounding box center [262, 16] width 113 height 13
paste input "[PHONE_NUMBER]"
type input "[PHONE_NUMBER]"
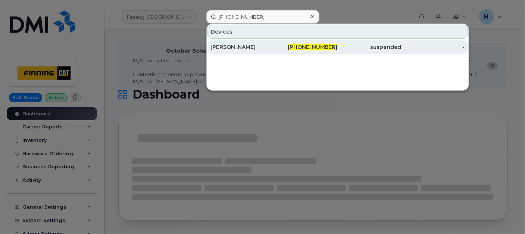
click at [233, 44] on div "[PERSON_NAME]" at bounding box center [241, 46] width 63 height 7
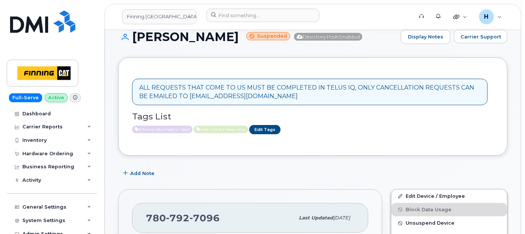
scroll to position [124, 0]
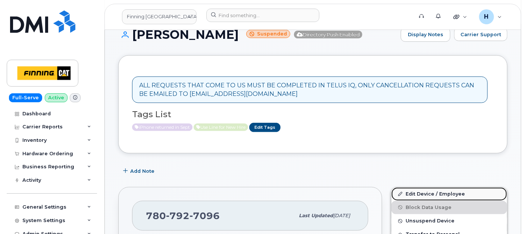
click at [433, 190] on link "Edit Device / Employee" at bounding box center [449, 193] width 116 height 13
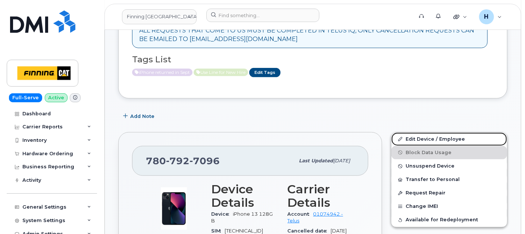
scroll to position [207, 0]
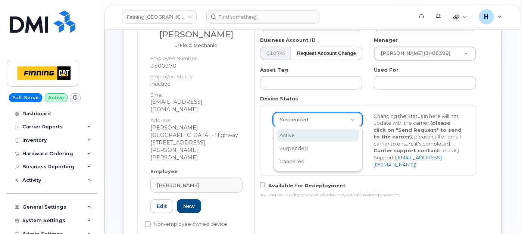
scroll to position [0, 2]
select select "active"
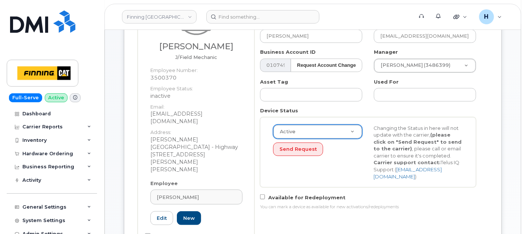
scroll to position [207, 0]
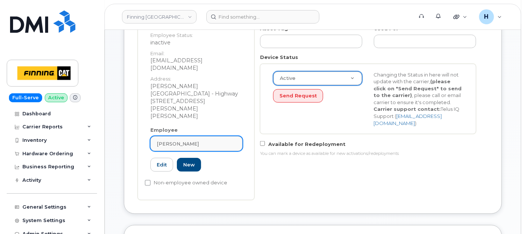
click at [237, 136] on link "Dane Middlemiss" at bounding box center [196, 143] width 92 height 15
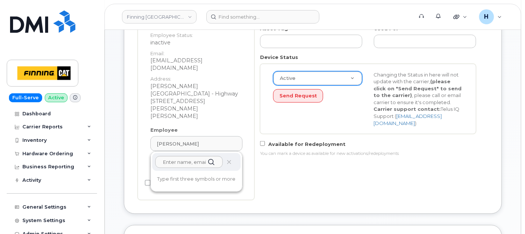
click at [233, 153] on div at bounding box center [196, 162] width 88 height 18
click at [231, 160] on icon at bounding box center [229, 162] width 5 height 5
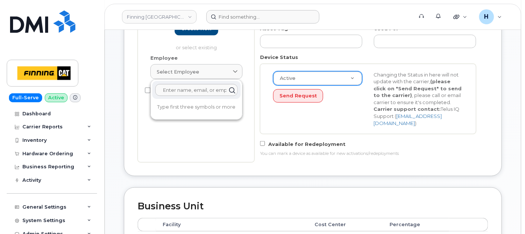
scroll to position [157, 0]
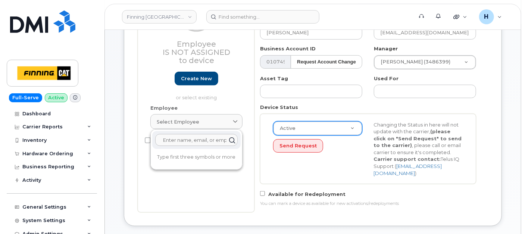
click at [188, 141] on input "text" at bounding box center [196, 140] width 82 height 12
paste input "[PERSON_NAME]"
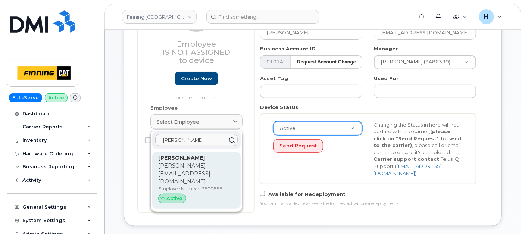
type input "[PERSON_NAME]"
click at [172, 167] on p "nicholas.warn@finning.com" at bounding box center [196, 174] width 77 height 24
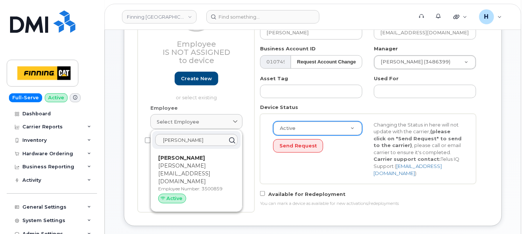
type input "3500859"
type input "[PERSON_NAME]"
type input "nicholas.warn@finning.com"
type input "2209952"
type input "2209953"
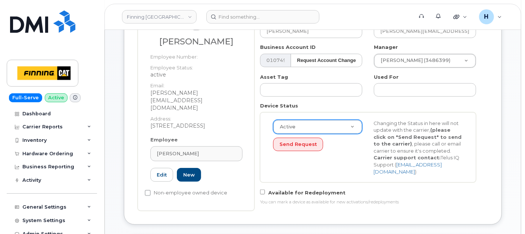
scroll to position [142, 0]
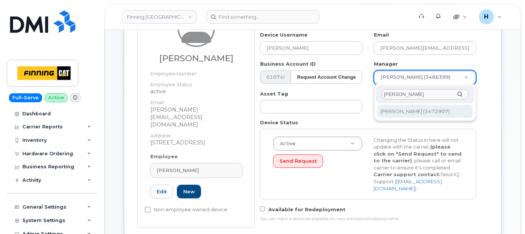
type input "Nima Tokugawa"
type input "15589"
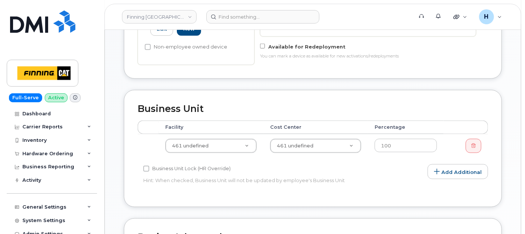
scroll to position [308, 0]
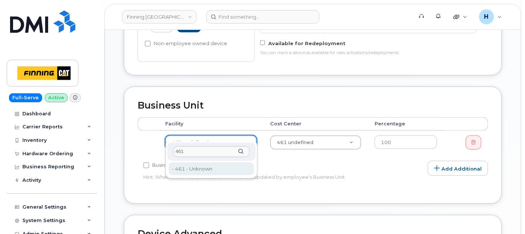
type input "461"
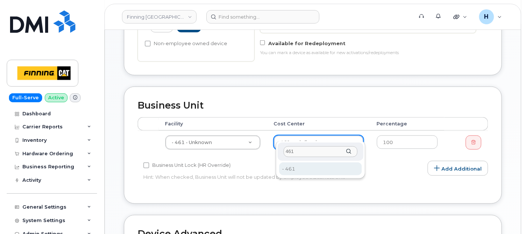
type input "461"
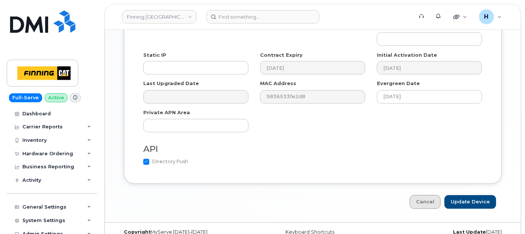
scroll to position [564, 0]
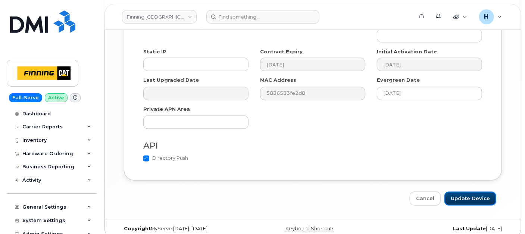
click at [460, 192] on input "Update Device" at bounding box center [470, 199] width 52 height 14
type input "Saving..."
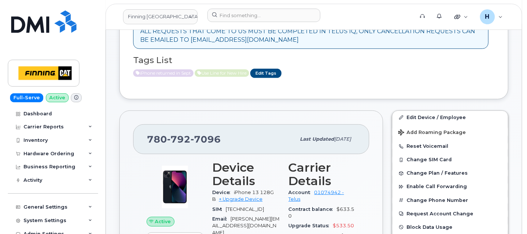
scroll to position [207, 0]
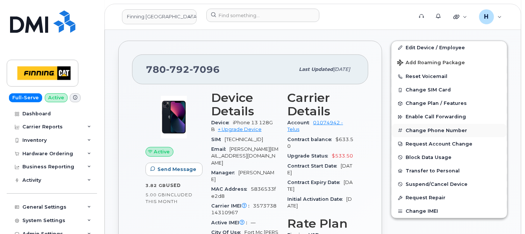
click at [433, 129] on button "Change Phone Number" at bounding box center [449, 130] width 116 height 13
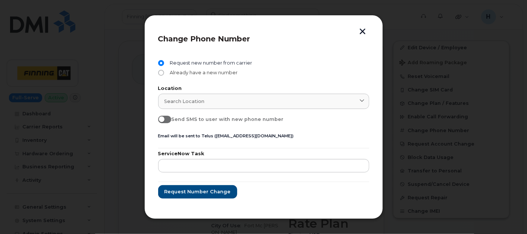
click at [212, 72] on span "Already have a new number" at bounding box center [202, 73] width 71 height 6
click at [164, 72] on input "Already have a new number" at bounding box center [161, 73] width 6 height 6
radio input "true"
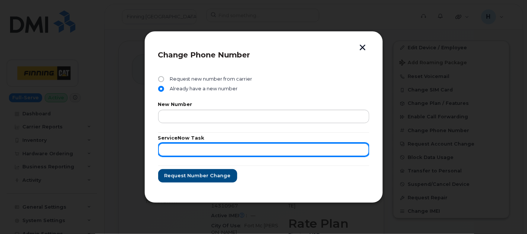
click at [180, 153] on input "text" at bounding box center [263, 149] width 211 height 13
paste input "RITM0493534"
type input "RITM0493534"
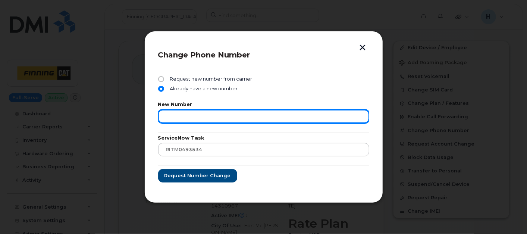
click at [202, 116] on input "text" at bounding box center [263, 116] width 211 height 13
paste input "Existing Line: 780-792-7096 New Line: 403-554-8607"
drag, startPoint x: 265, startPoint y: 116, endPoint x: 110, endPoint y: 118, distance: 154.1
click at [110, 118] on div "Change Phone Number Request new number from carrier Already have a new number N…" at bounding box center [263, 117] width 527 height 234
type input "4035548607"
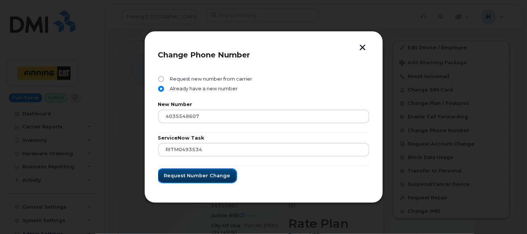
click at [206, 174] on span "Request number change" at bounding box center [197, 175] width 66 height 7
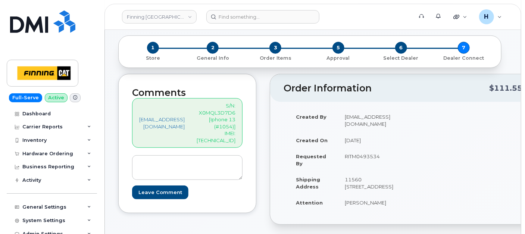
scroll to position [166, 0]
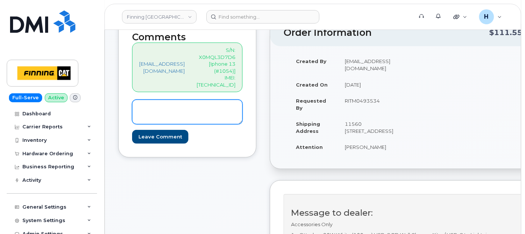
click at [165, 100] on textarea at bounding box center [187, 112] width 110 height 25
paste textarea "/N: X0MQL3D7D6 [Iphone 13 (#1054)] IMEI: 357373814310967"
type textarea "/N: X0MQL3D7D6 [Iphone 13 (#1054)] IMEI: 357373814310967"
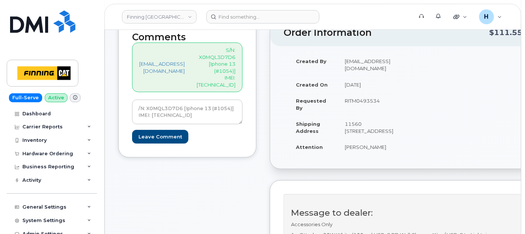
drag, startPoint x: 351, startPoint y: 158, endPoint x: 391, endPoint y: 157, distance: 39.9
click at [391, 155] on td "[PERSON_NAME]" at bounding box center [369, 147] width 62 height 16
copy td "[PERSON_NAME]"
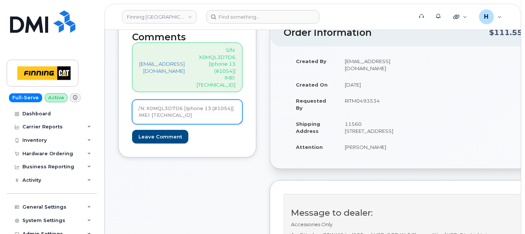
drag, startPoint x: 215, startPoint y: 101, endPoint x: 106, endPoint y: 91, distance: 109.4
paste textarea "Existing Line: 780-792-7096 New Line: 403-554-8607"
type textarea "Existing Line: 780-792-7096 New Line: 403-554-8607"
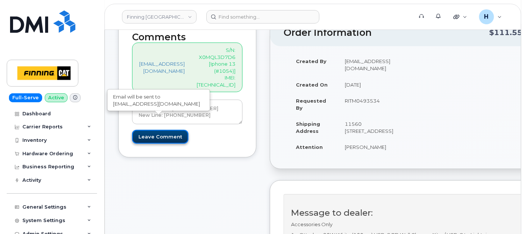
drag, startPoint x: 168, startPoint y: 123, endPoint x: 118, endPoint y: 1, distance: 131.9
click at [168, 130] on input "Leave Comment" at bounding box center [160, 137] width 56 height 14
type input "Create Event"
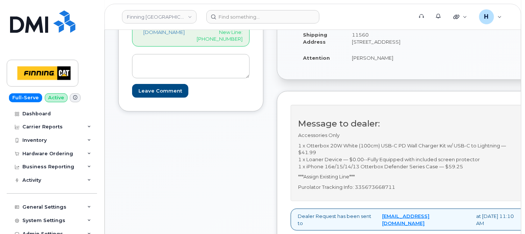
scroll to position [373, 0]
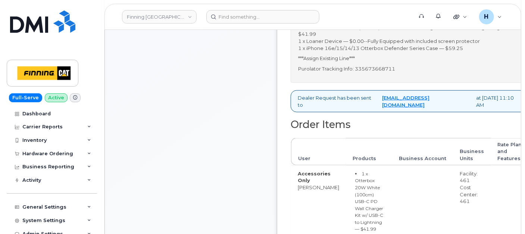
click at [388, 72] on p "Purolator Tracking Info: 335673668711" at bounding box center [410, 68] width 224 height 7
copy p "335673668711"
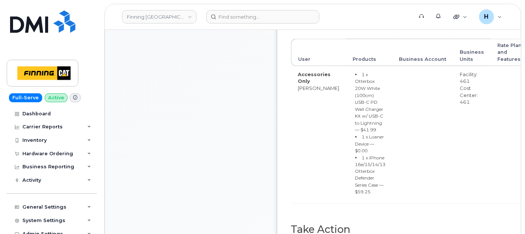
scroll to position [580, 0]
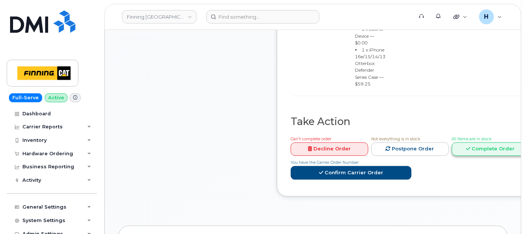
click at [469, 154] on link "Complete Order" at bounding box center [491, 150] width 78 height 14
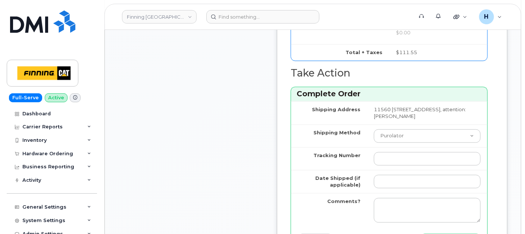
scroll to position [746, 0]
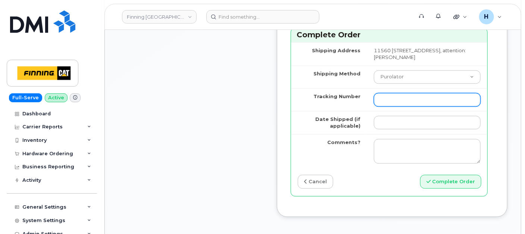
click at [389, 106] on input "Tracking Number" at bounding box center [427, 99] width 107 height 13
paste input "335673668711"
type input "335673668711"
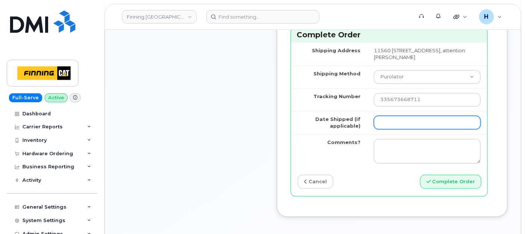
click at [387, 129] on input "Date Shipped (if applicable)" at bounding box center [427, 122] width 107 height 13
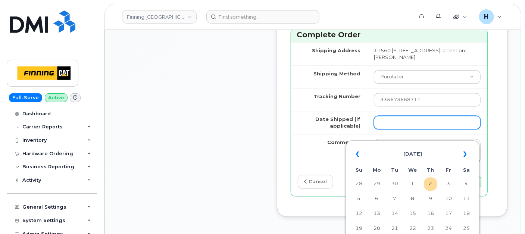
type input "2025-10-02"
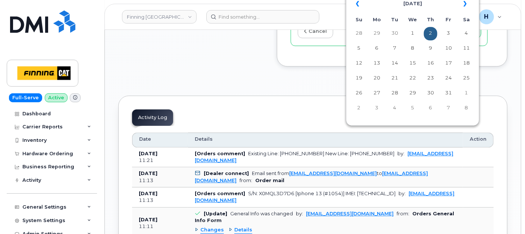
scroll to position [912, 0]
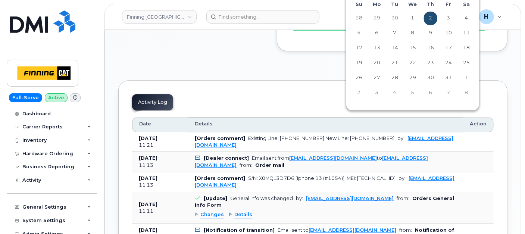
click at [433, 19] on td "2" at bounding box center [430, 18] width 13 height 13
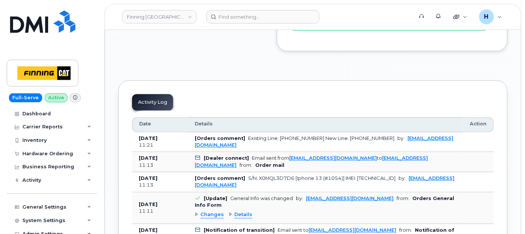
scroll to position [829, 0]
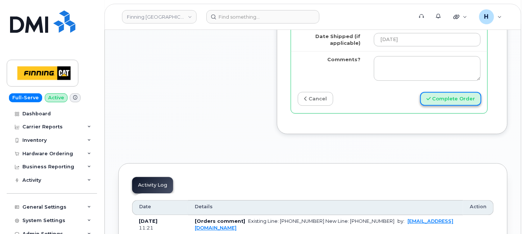
click at [452, 106] on button "Complete Order" at bounding box center [450, 99] width 61 height 14
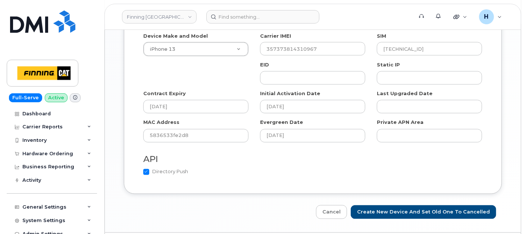
scroll to position [580, 0]
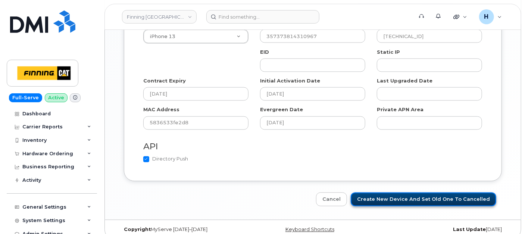
click at [386, 194] on input "Create New Device and set old one to Cancelled" at bounding box center [424, 200] width 146 height 14
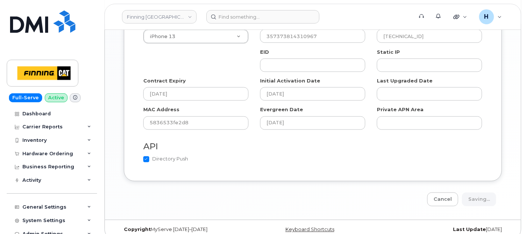
type input "Saving..."
click at [387, 193] on div "Cancel Saving..." at bounding box center [313, 200] width 378 height 14
